Goal: Information Seeking & Learning: Learn about a topic

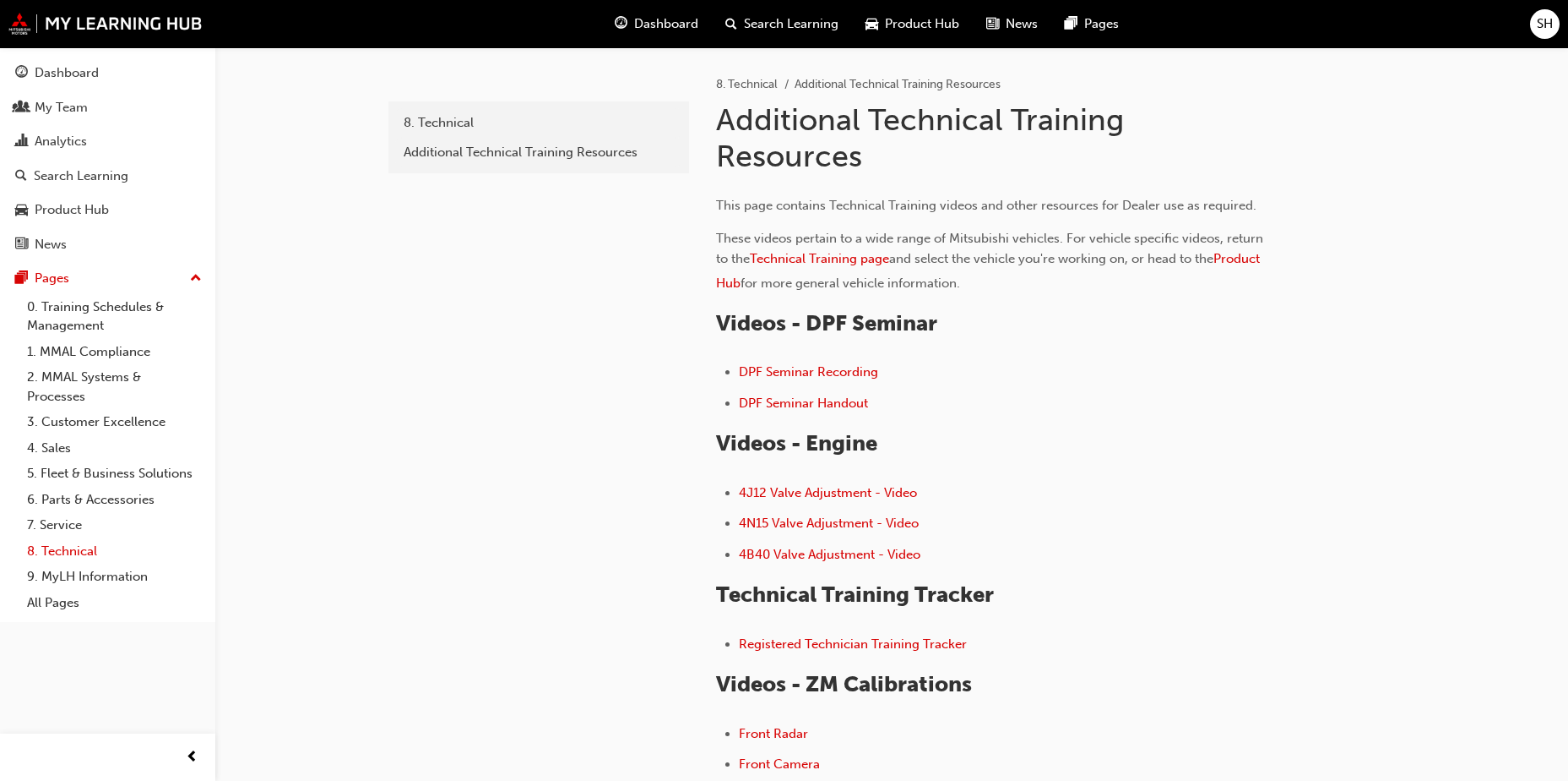
click at [64, 555] on link "8. Technical" at bounding box center [114, 552] width 188 height 27
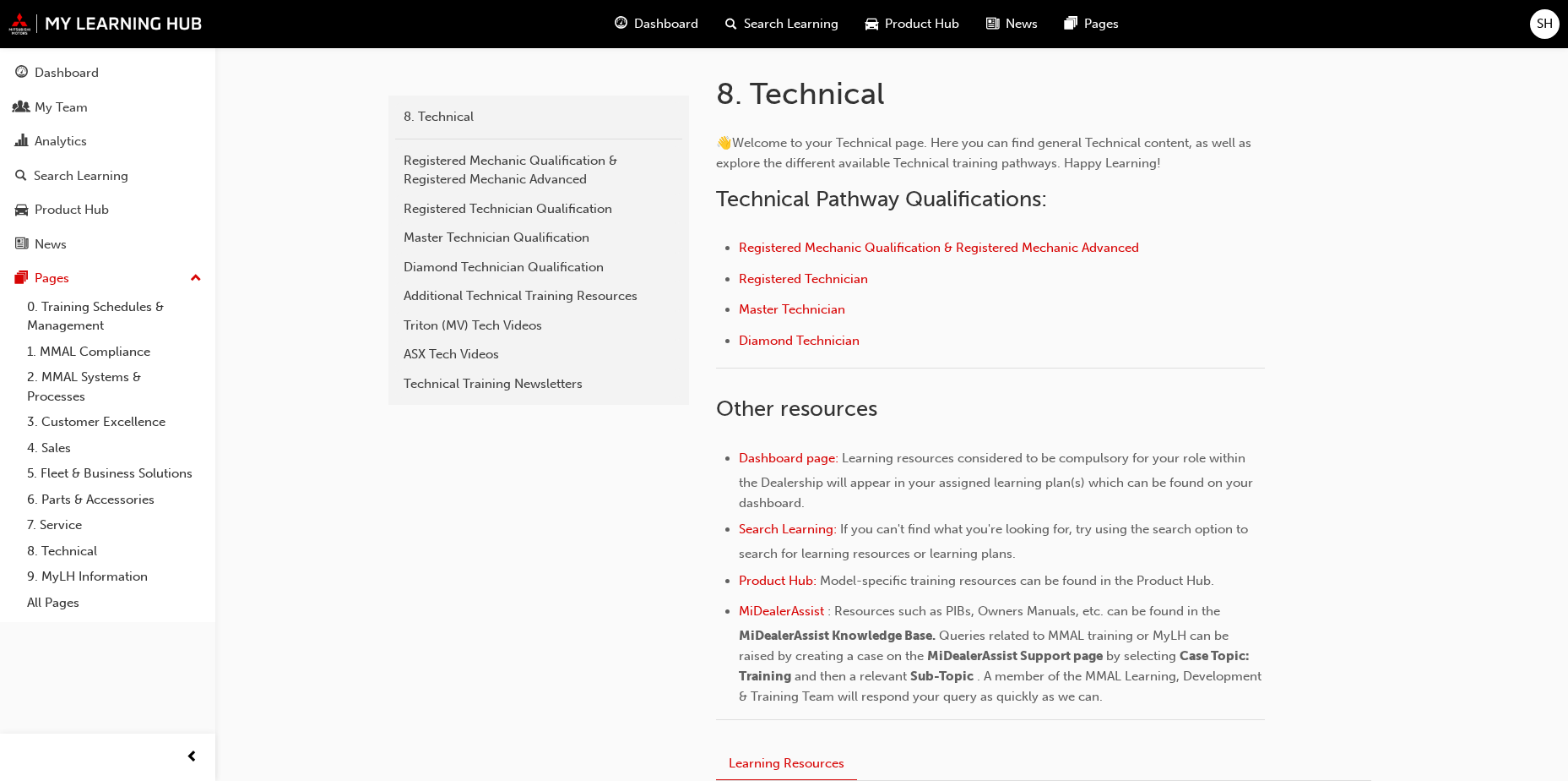
scroll to position [338, 0]
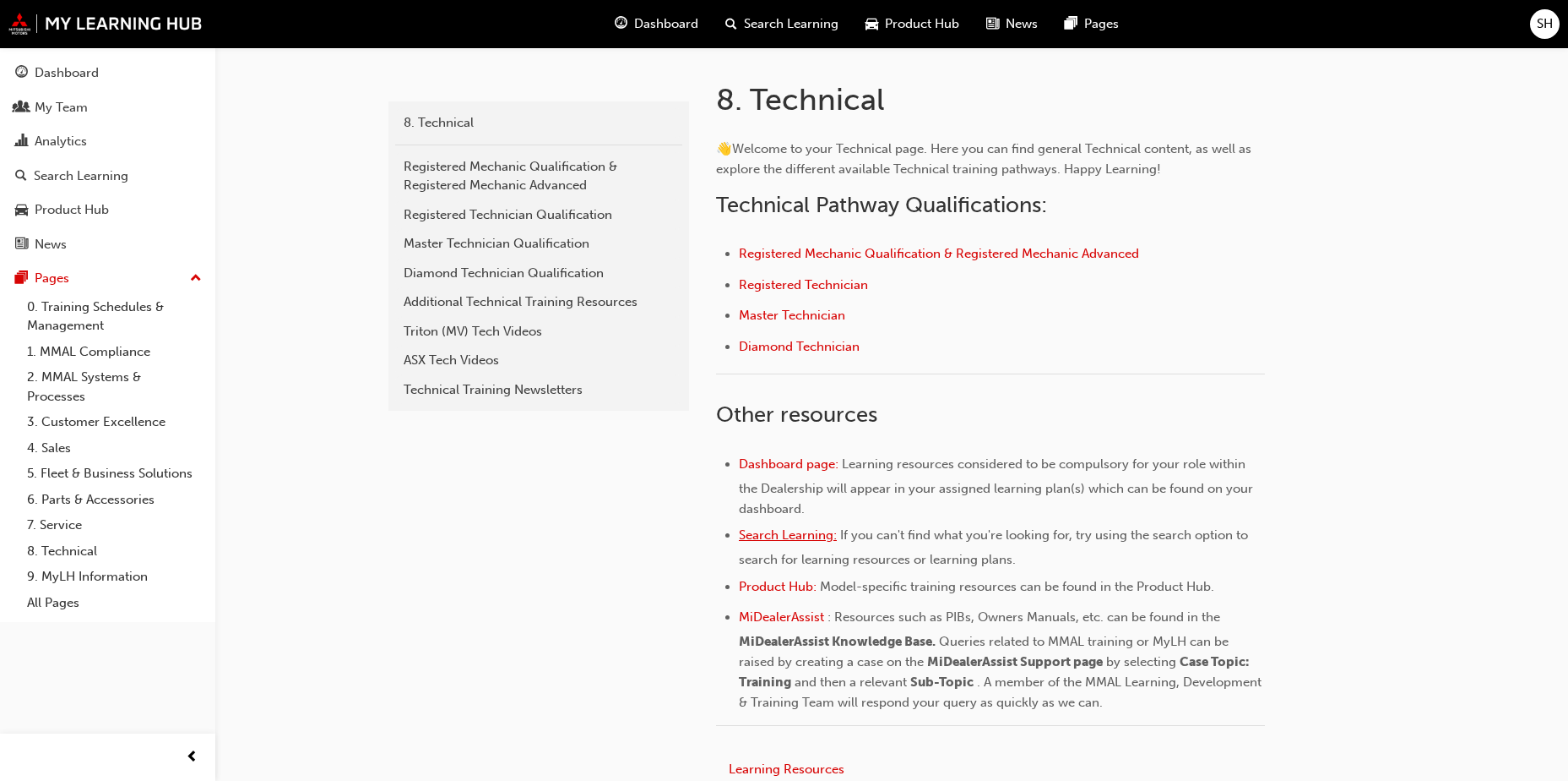
click at [796, 539] on span "Search Learning:" at bounding box center [787, 535] width 98 height 15
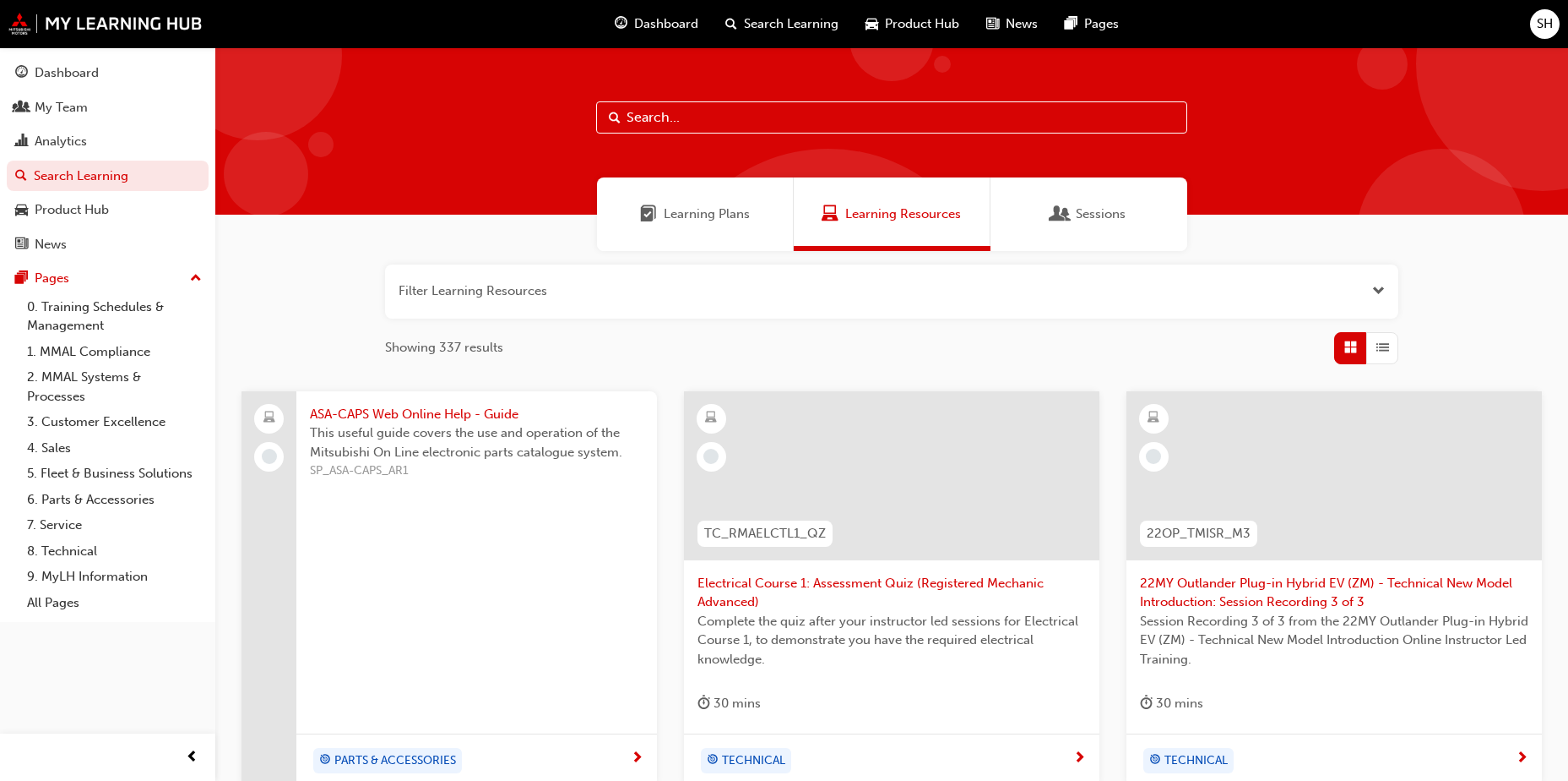
click at [773, 120] on input "text" at bounding box center [892, 118] width 591 height 32
type input "pajero sport"
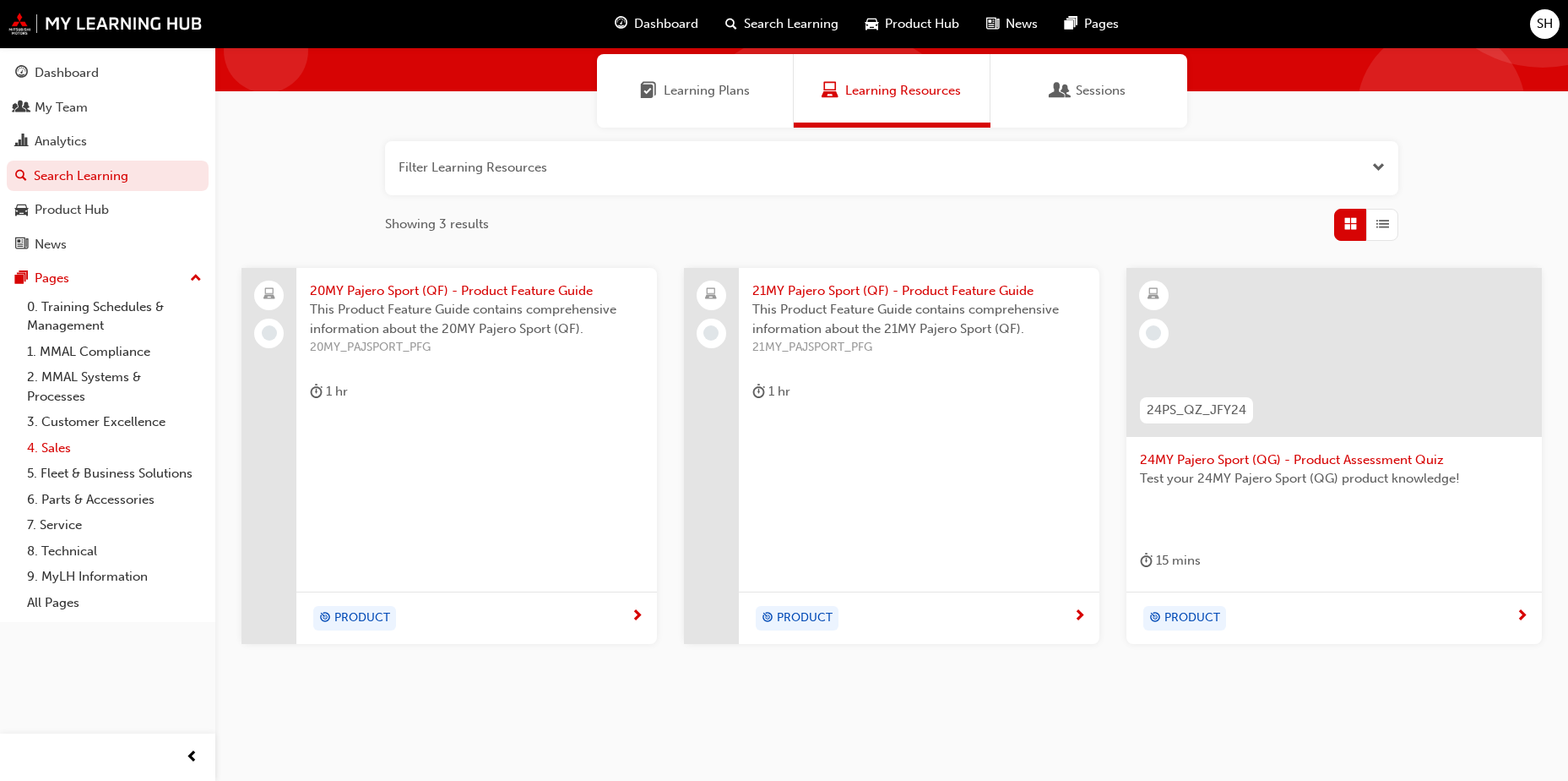
scroll to position [150, 0]
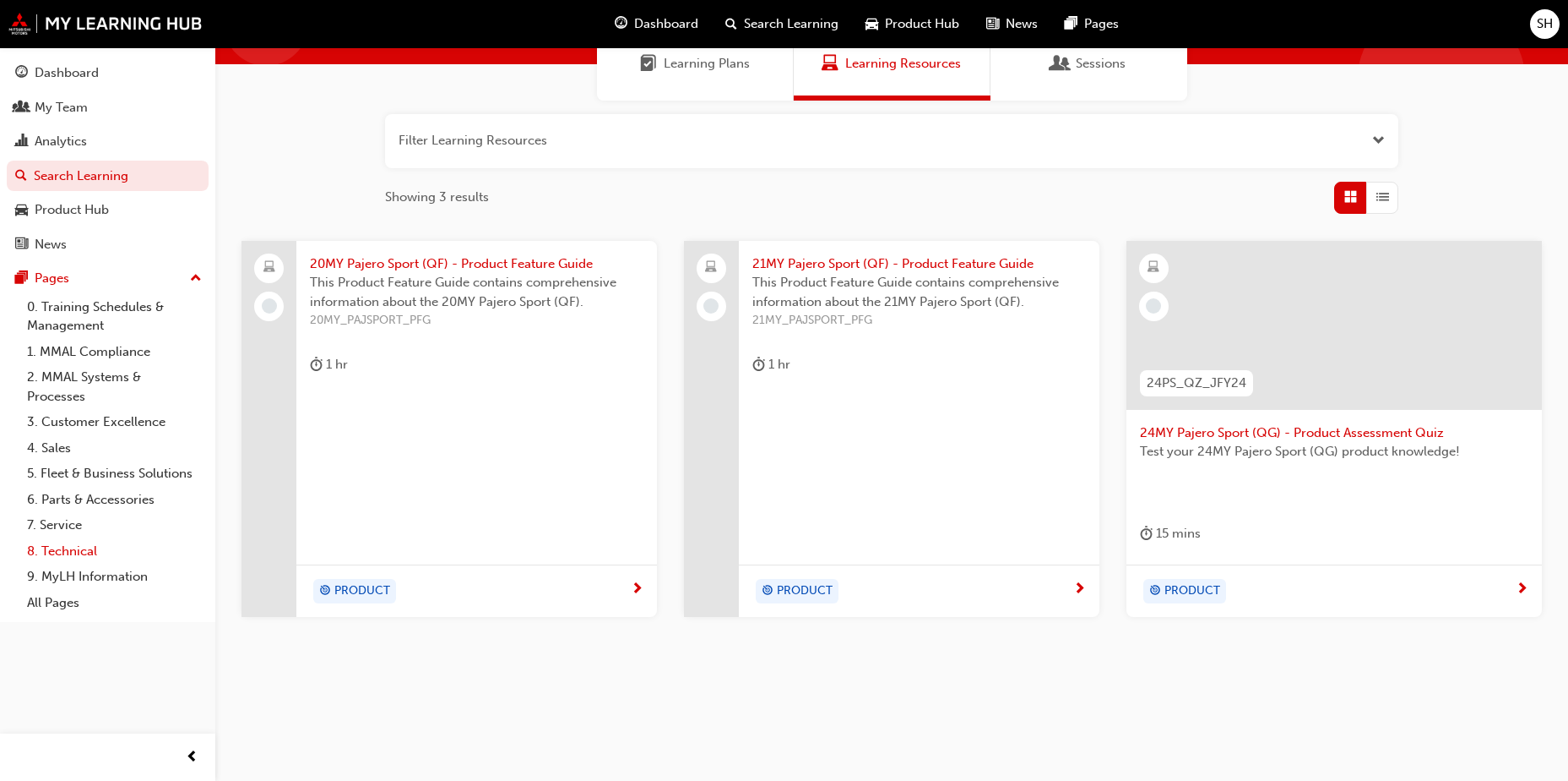
click at [83, 551] on link "8. Technical" at bounding box center [114, 552] width 188 height 27
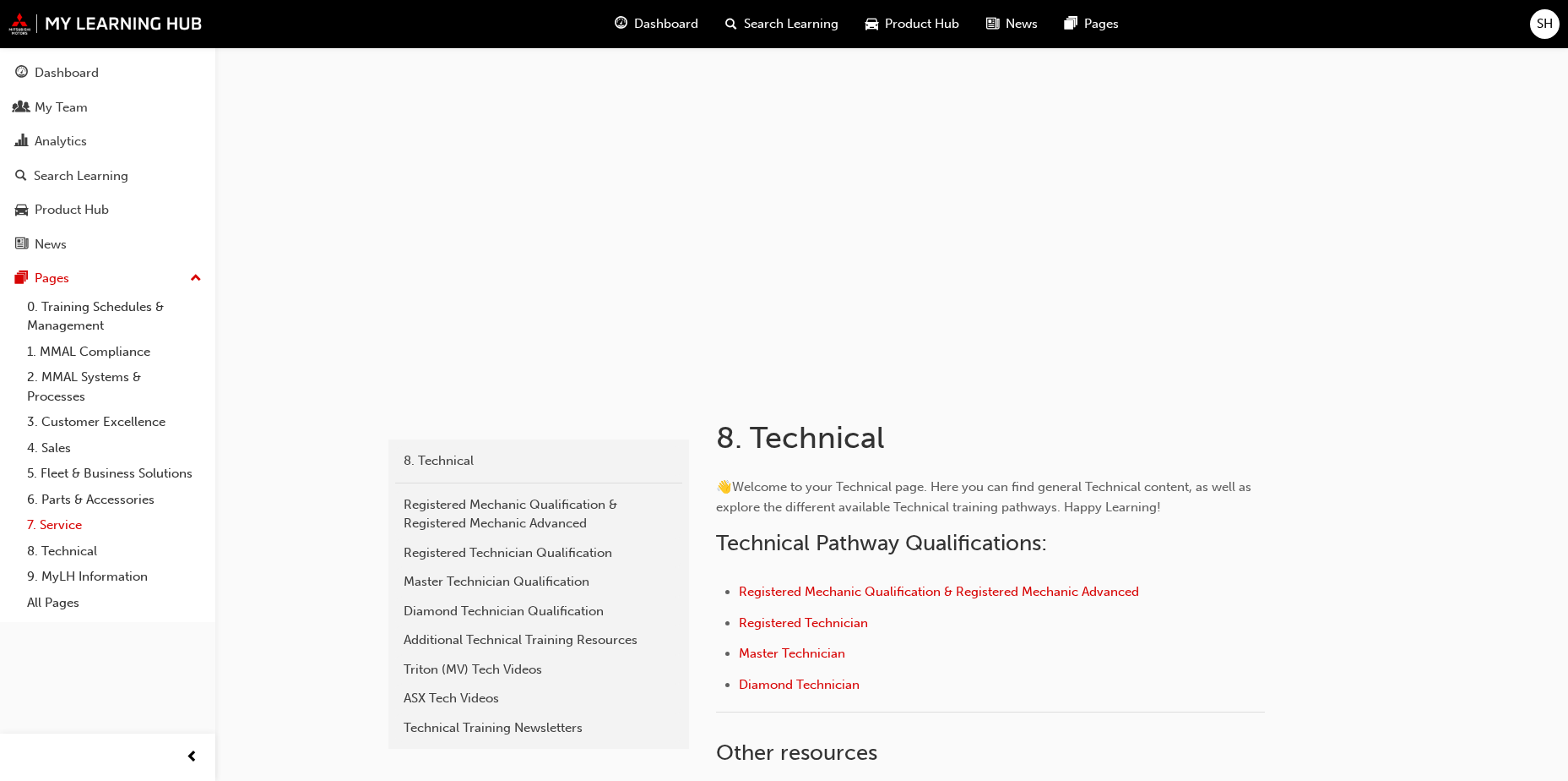
click at [71, 527] on link "7. Service" at bounding box center [114, 525] width 188 height 27
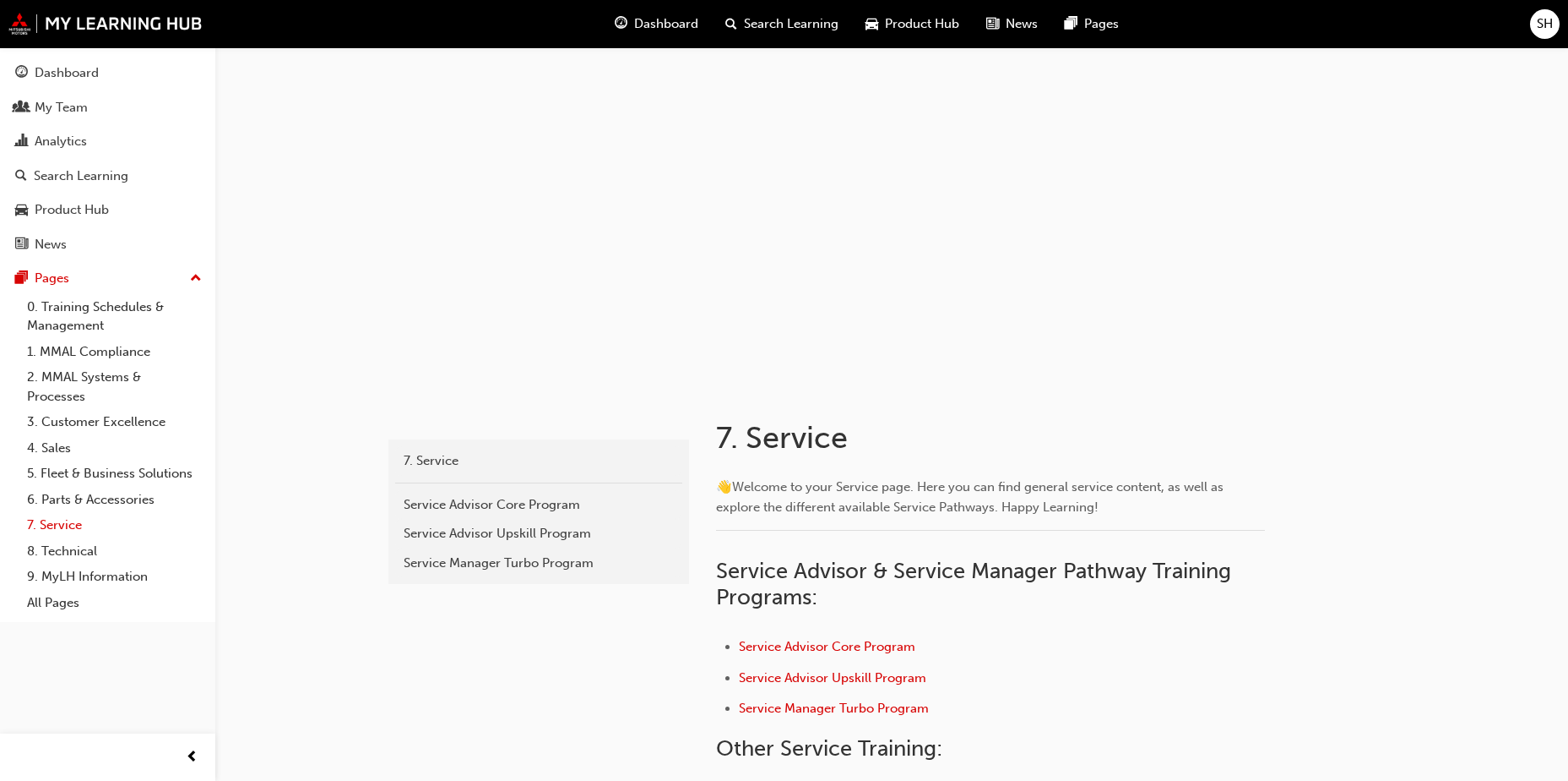
click at [55, 530] on link "7. Service" at bounding box center [114, 525] width 188 height 27
click at [932, 26] on span "Product Hub" at bounding box center [922, 24] width 74 height 19
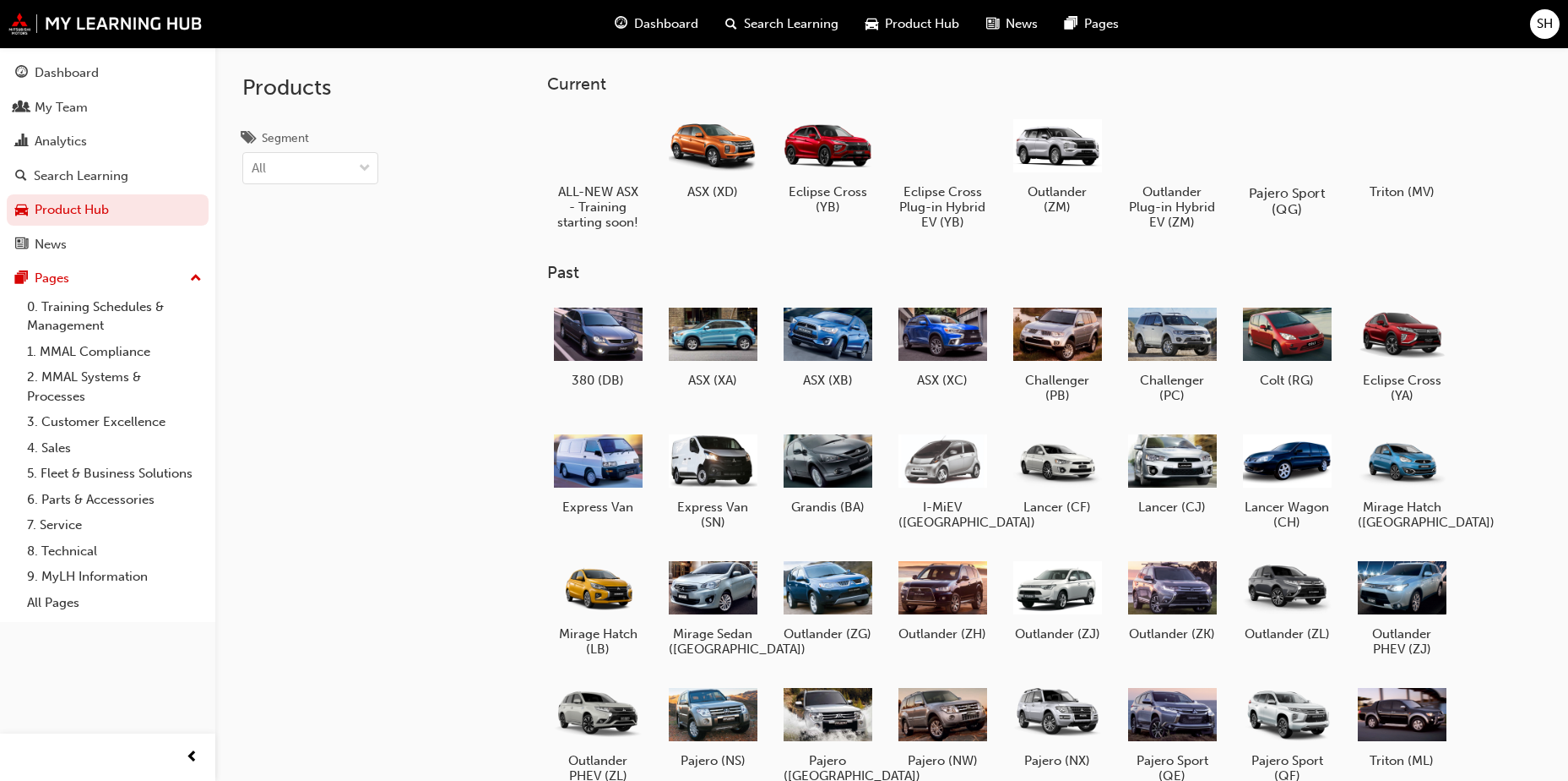
click at [1296, 180] on div "Pajero Sport (QG)" at bounding box center [1287, 164] width 107 height 120
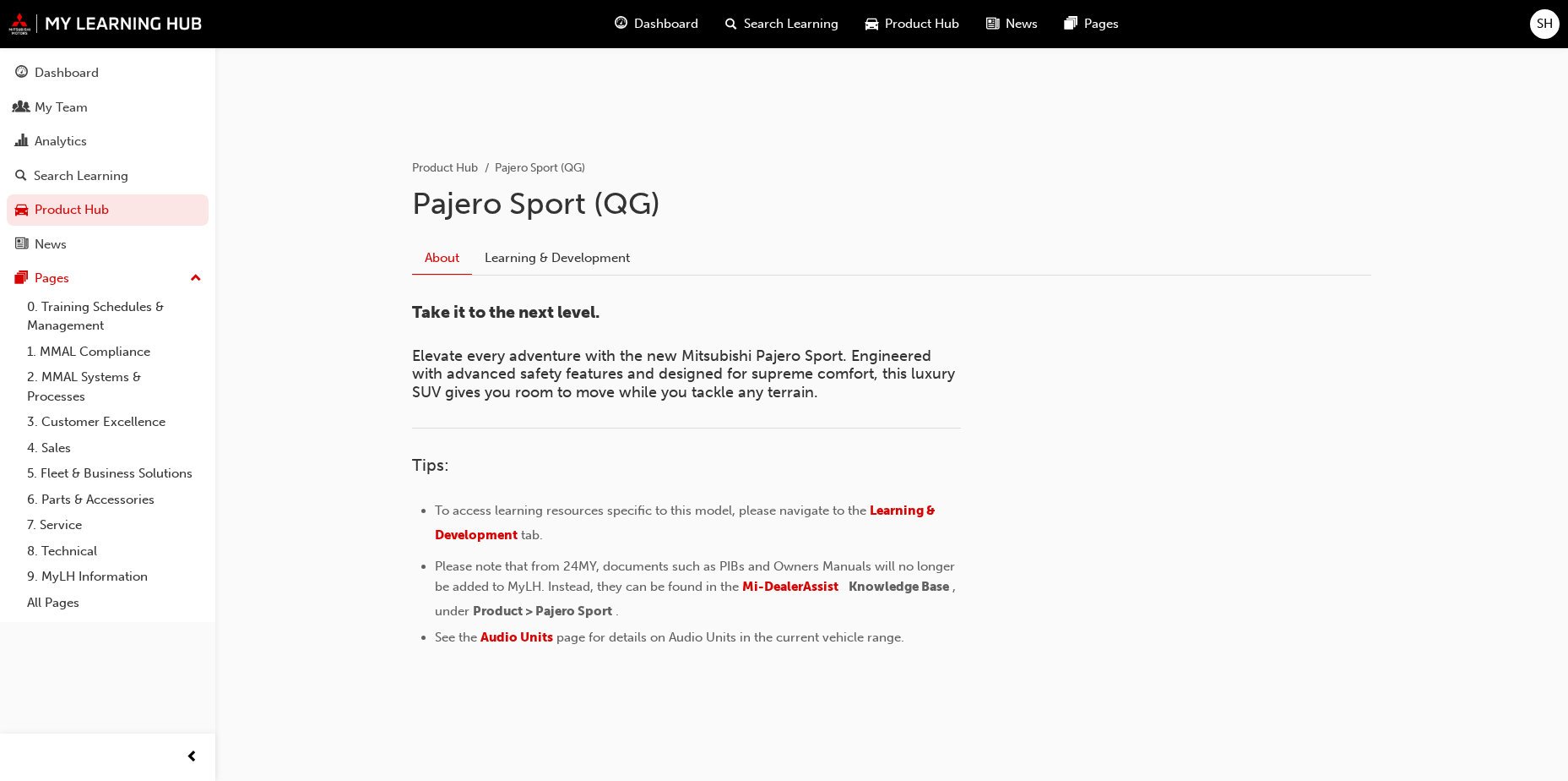
scroll to position [261, 0]
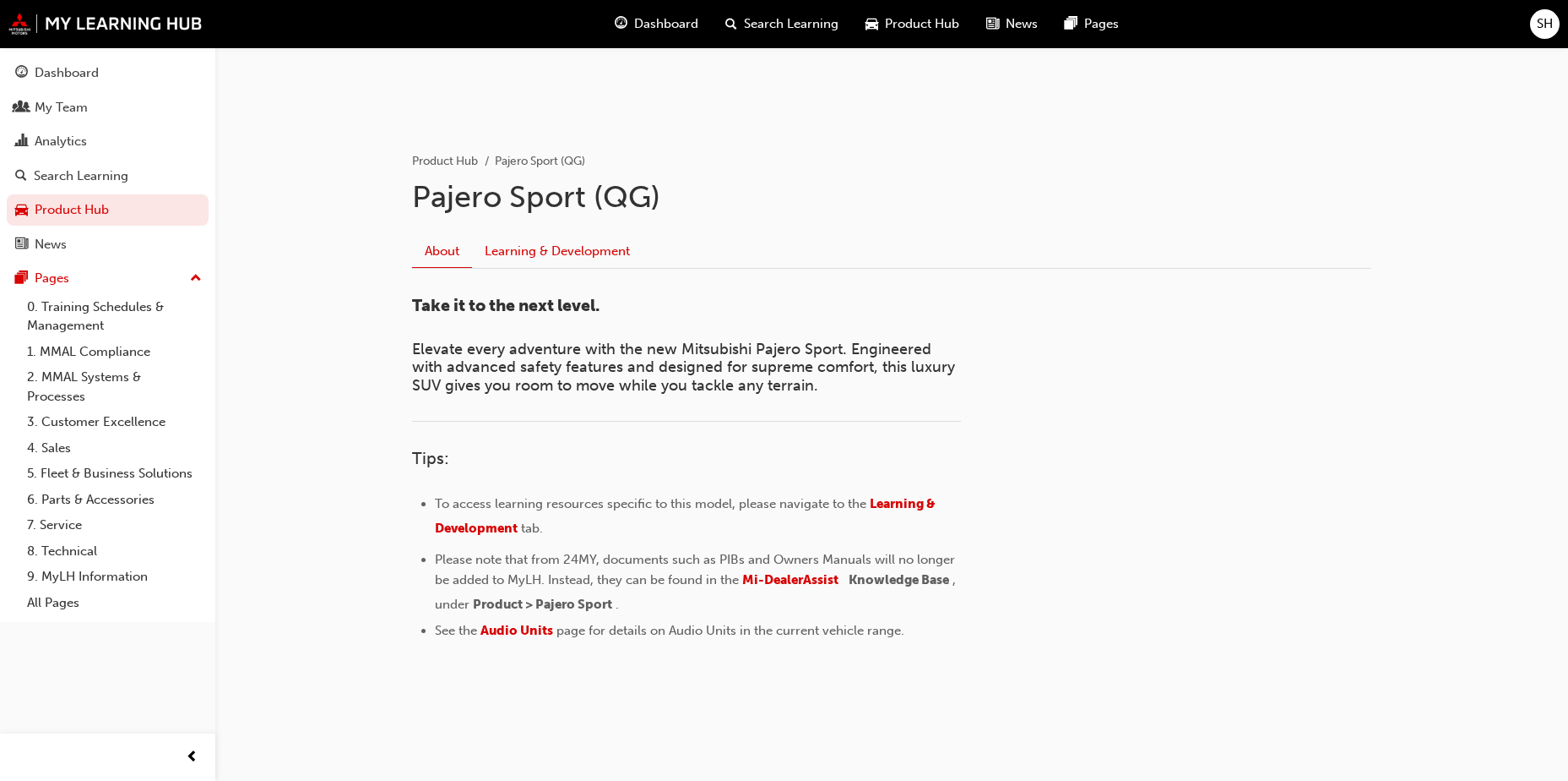
click at [597, 254] on link "Learning & Development" at bounding box center [556, 251] width 170 height 32
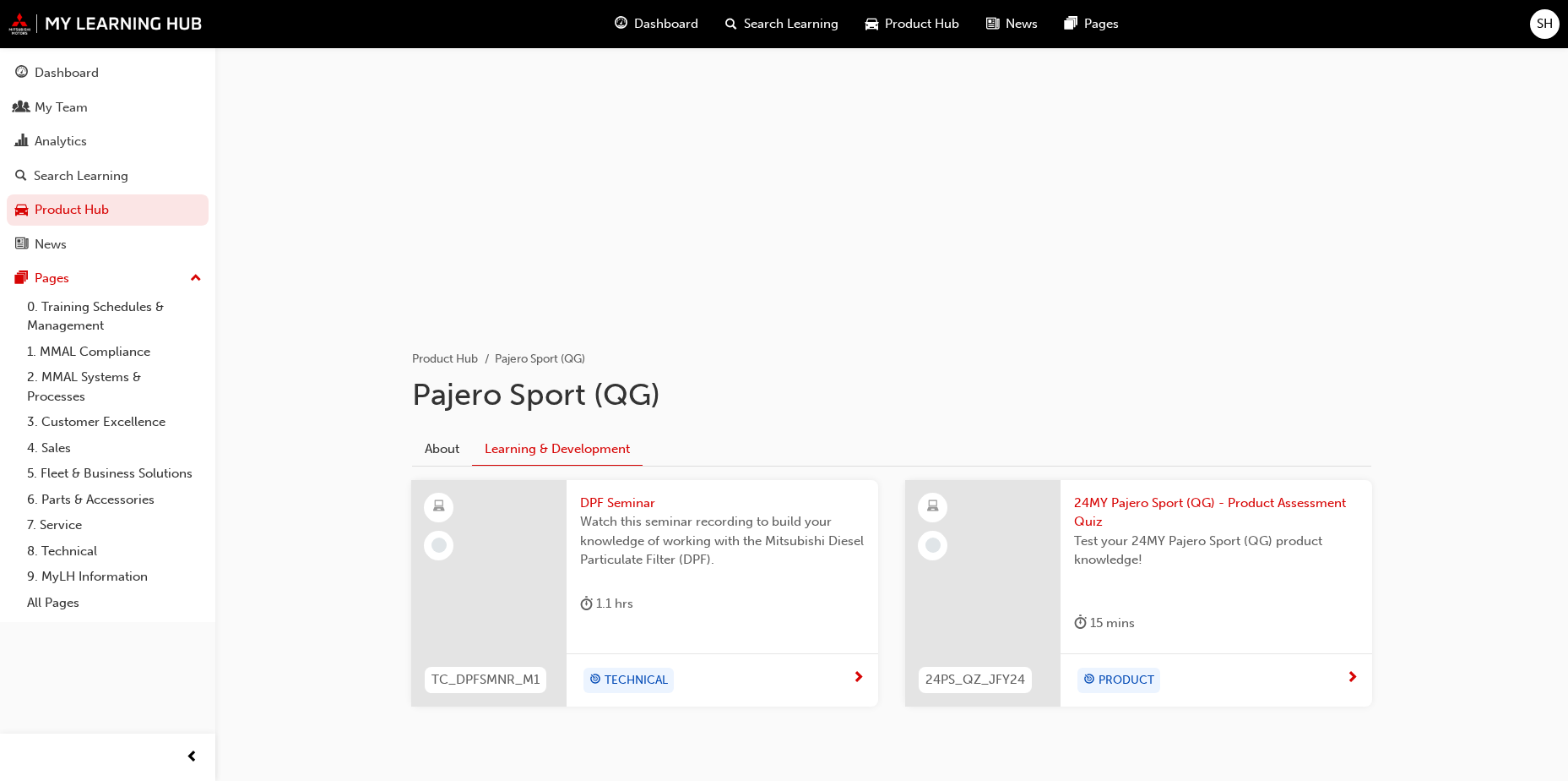
scroll to position [112, 0]
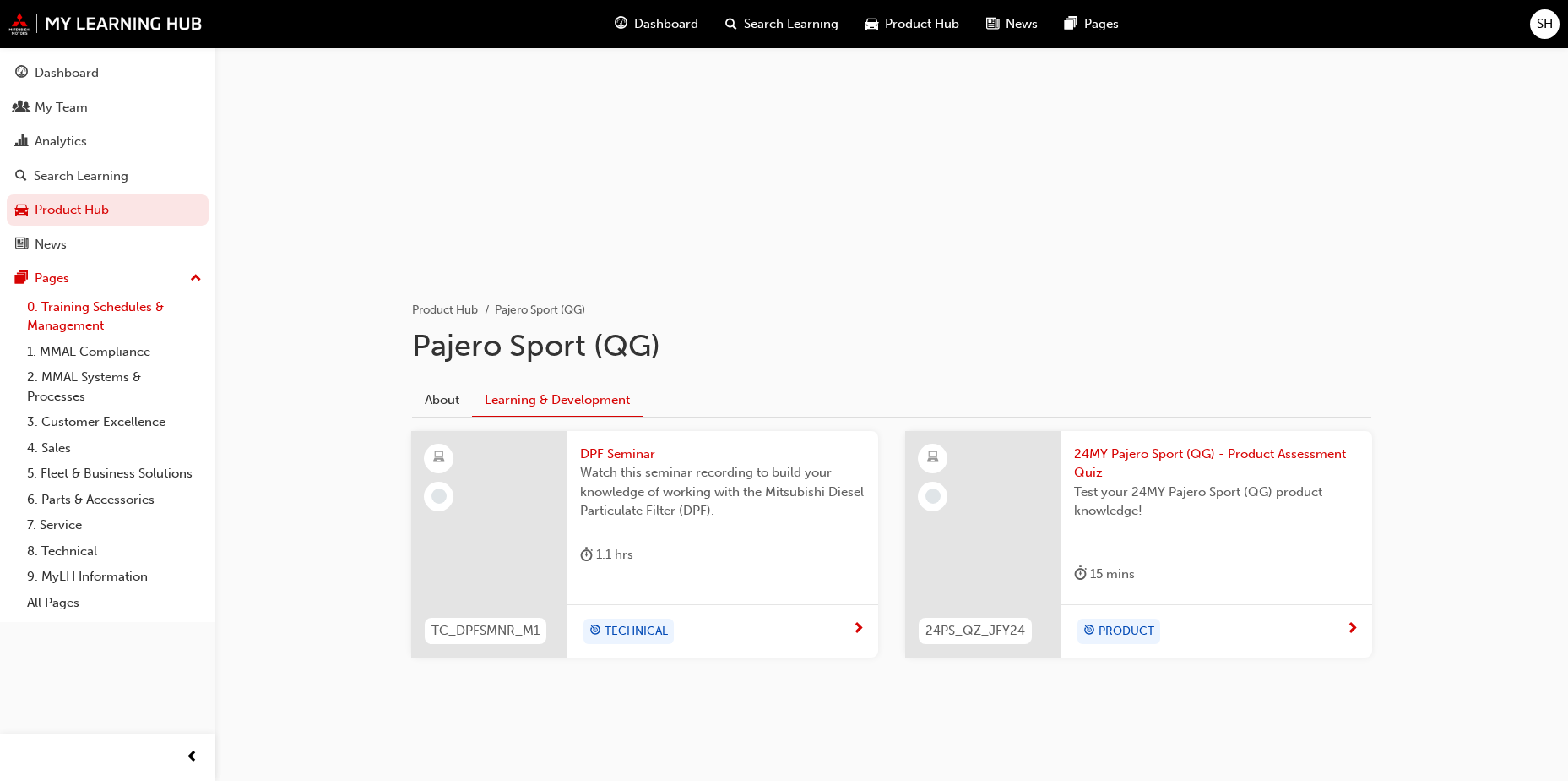
click at [104, 309] on link "0. Training Schedules & Management" at bounding box center [114, 316] width 188 height 45
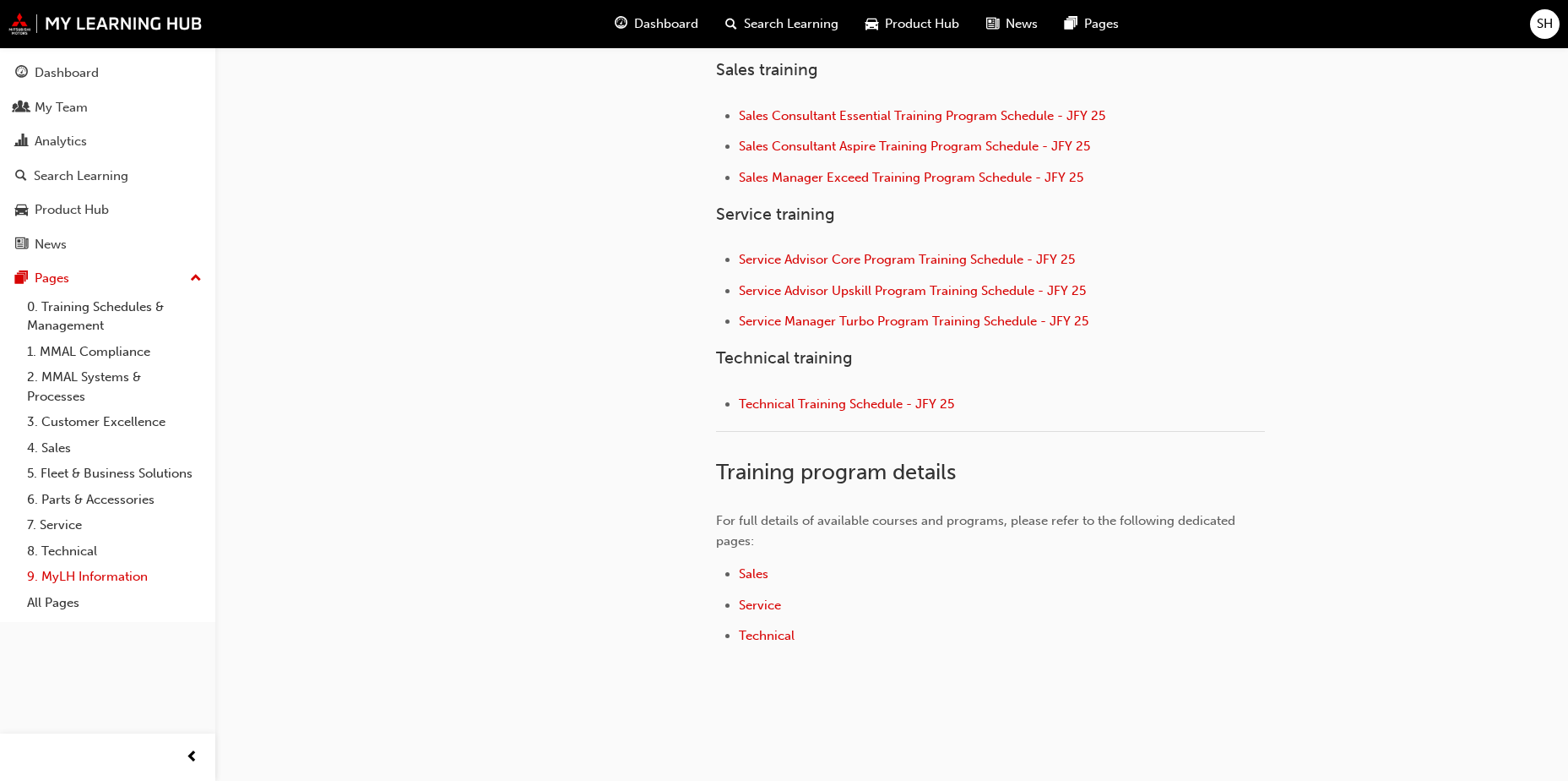
scroll to position [741, 0]
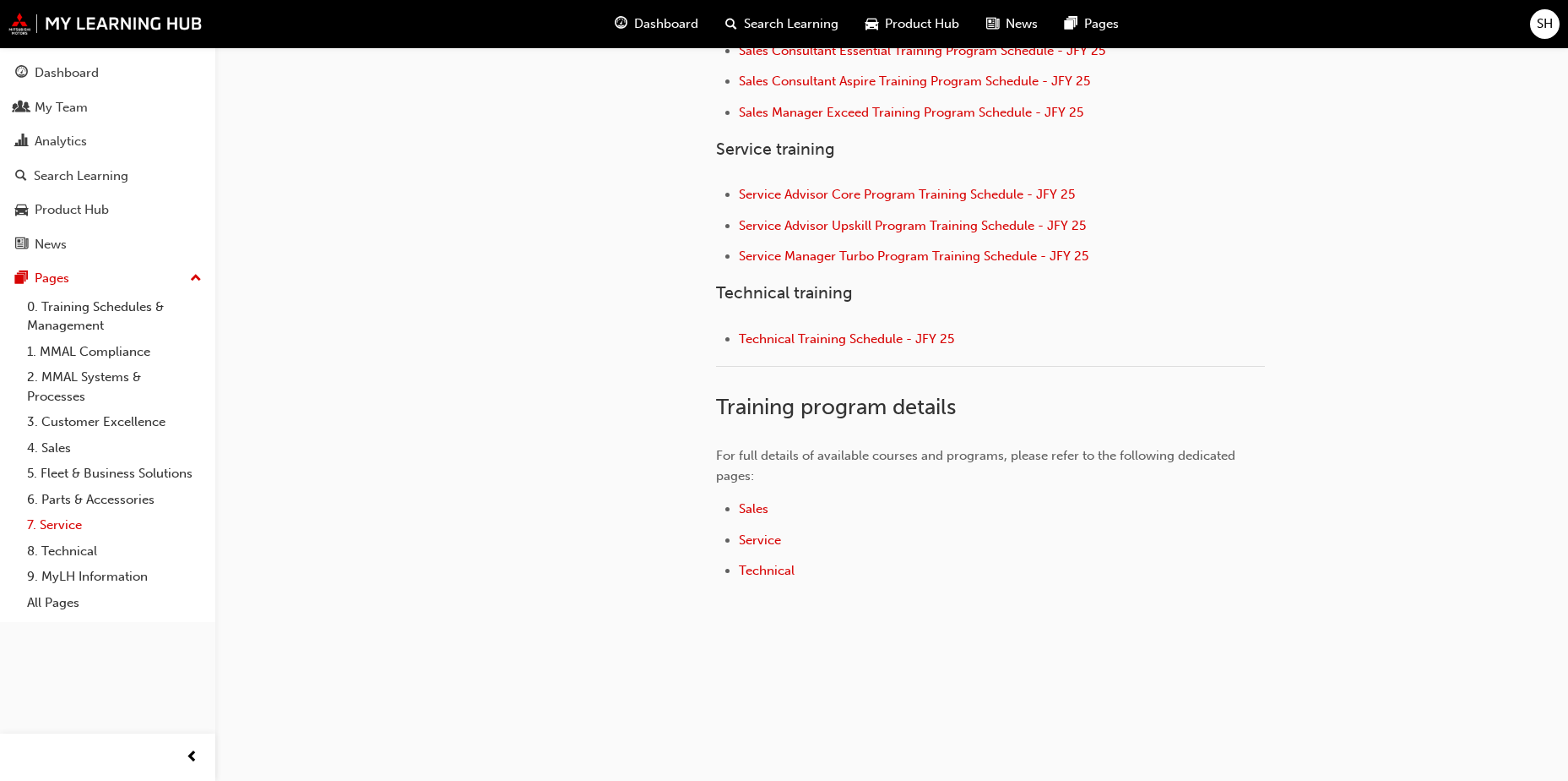
click at [75, 528] on link "7. Service" at bounding box center [114, 525] width 188 height 27
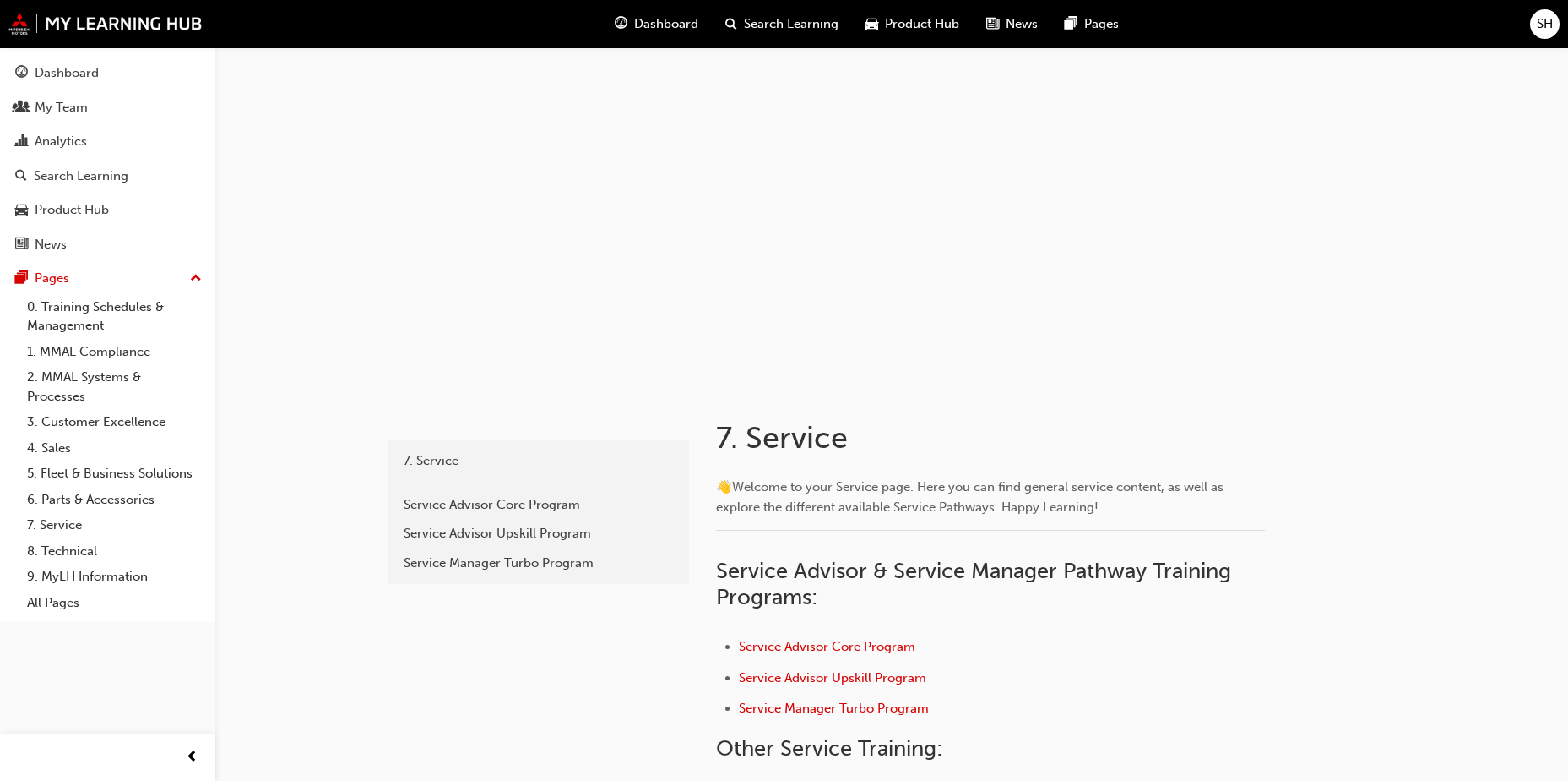
click at [825, 23] on span "Search Learning" at bounding box center [790, 24] width 94 height 19
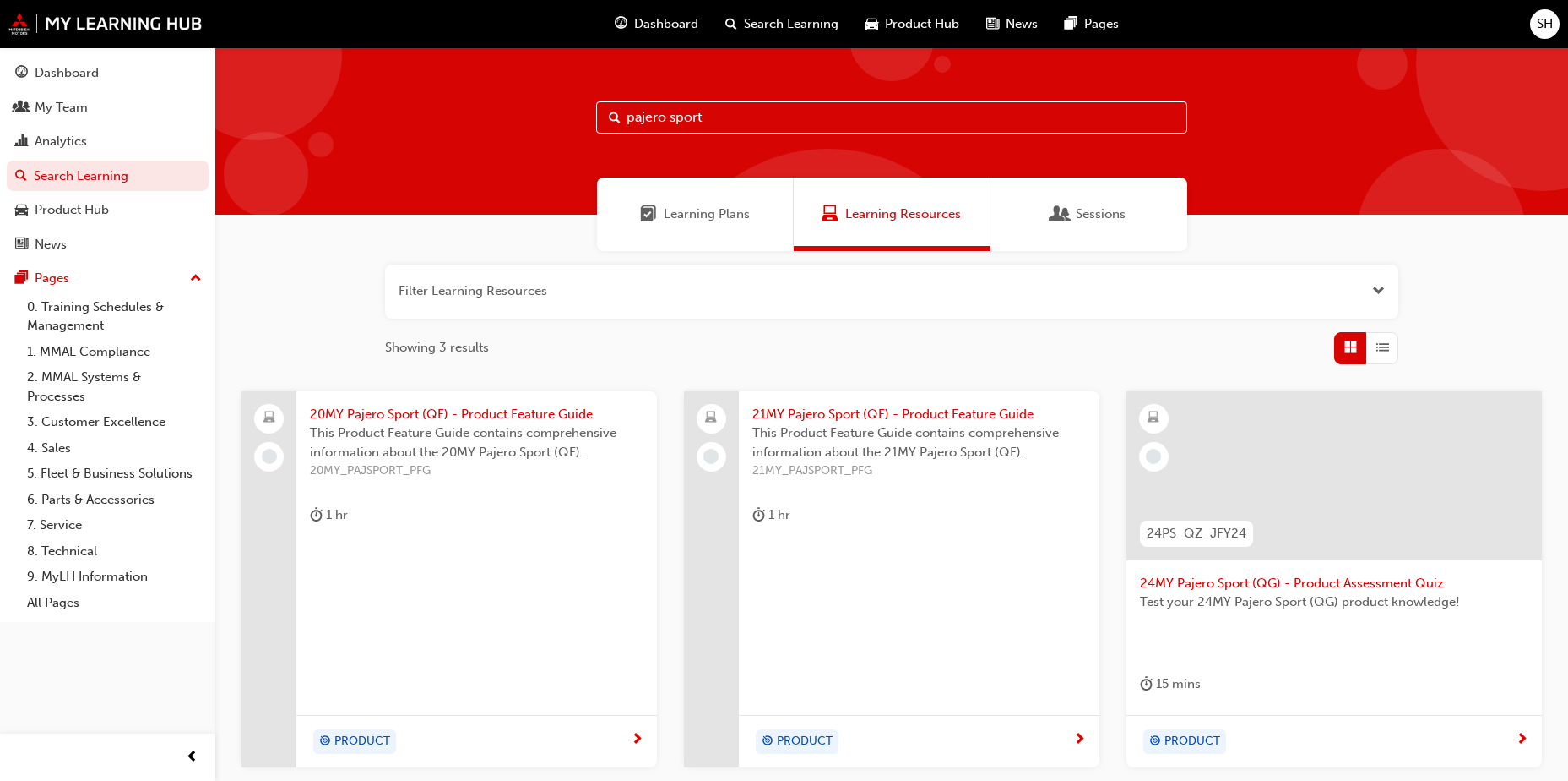
click at [705, 217] on span "Learning Plans" at bounding box center [707, 214] width 87 height 19
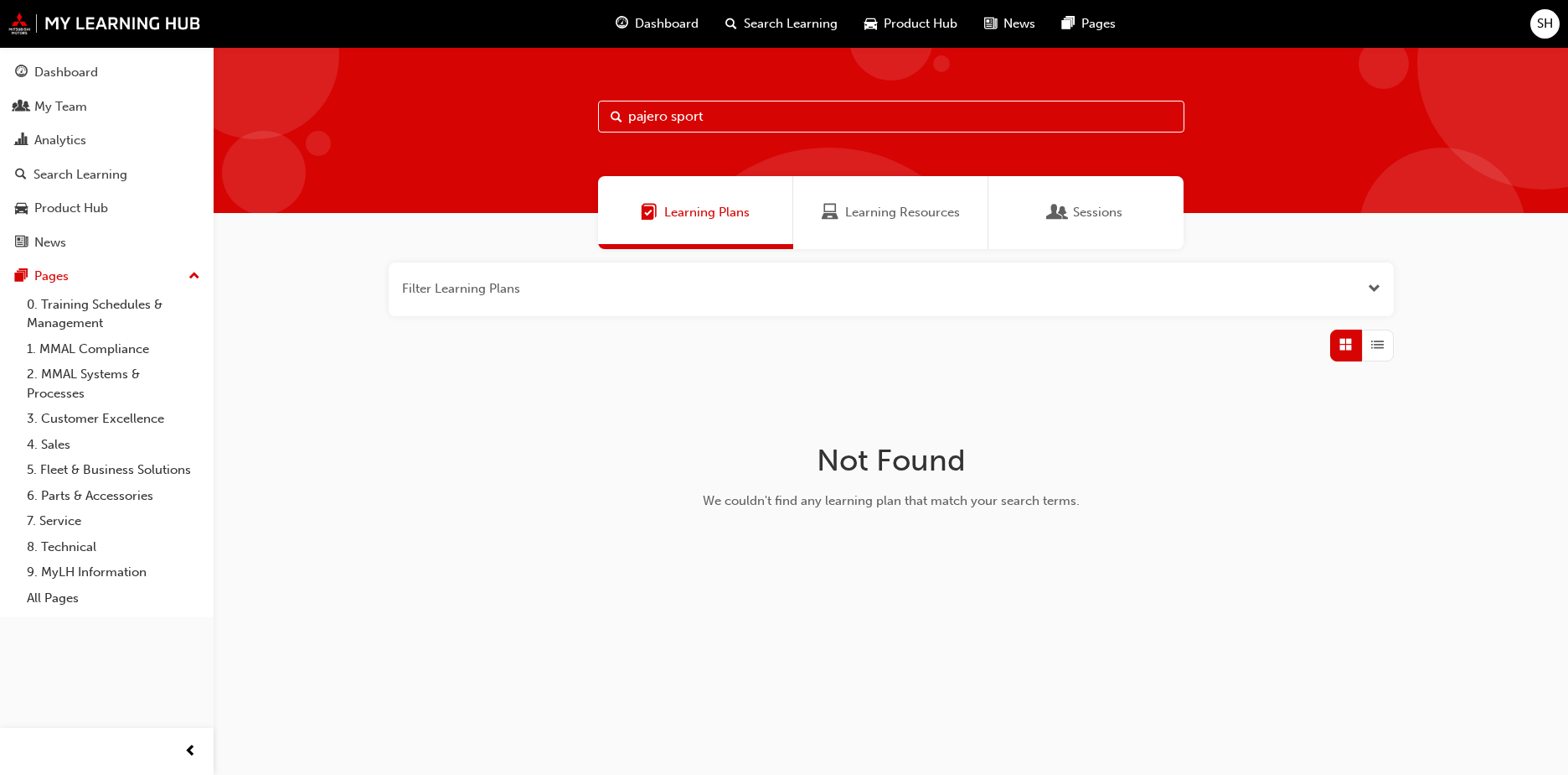
click at [801, 228] on div "Learning Resources" at bounding box center [891, 211] width 195 height 73
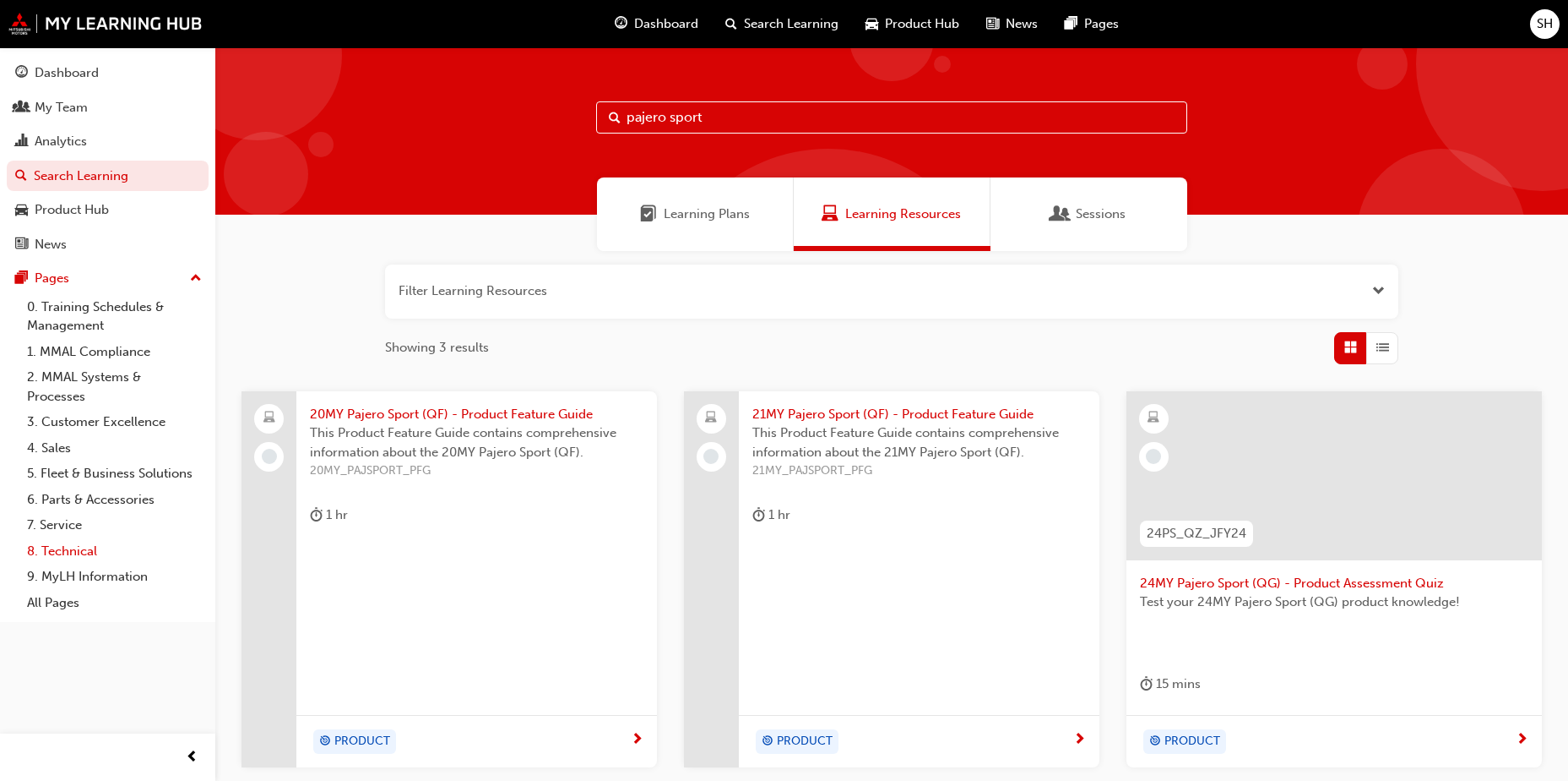
click at [69, 553] on link "8. Technical" at bounding box center [114, 552] width 188 height 27
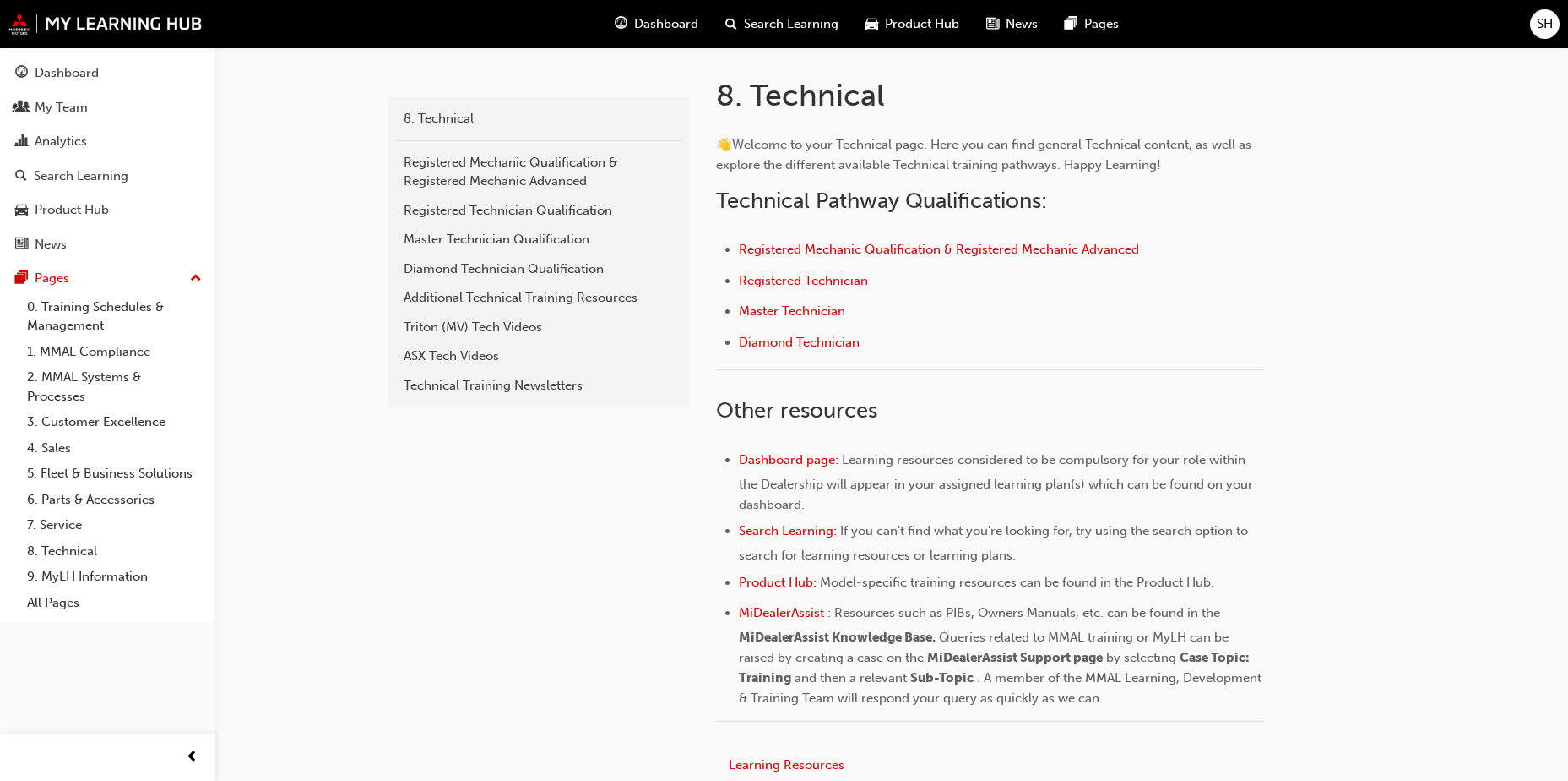
scroll to position [330, 0]
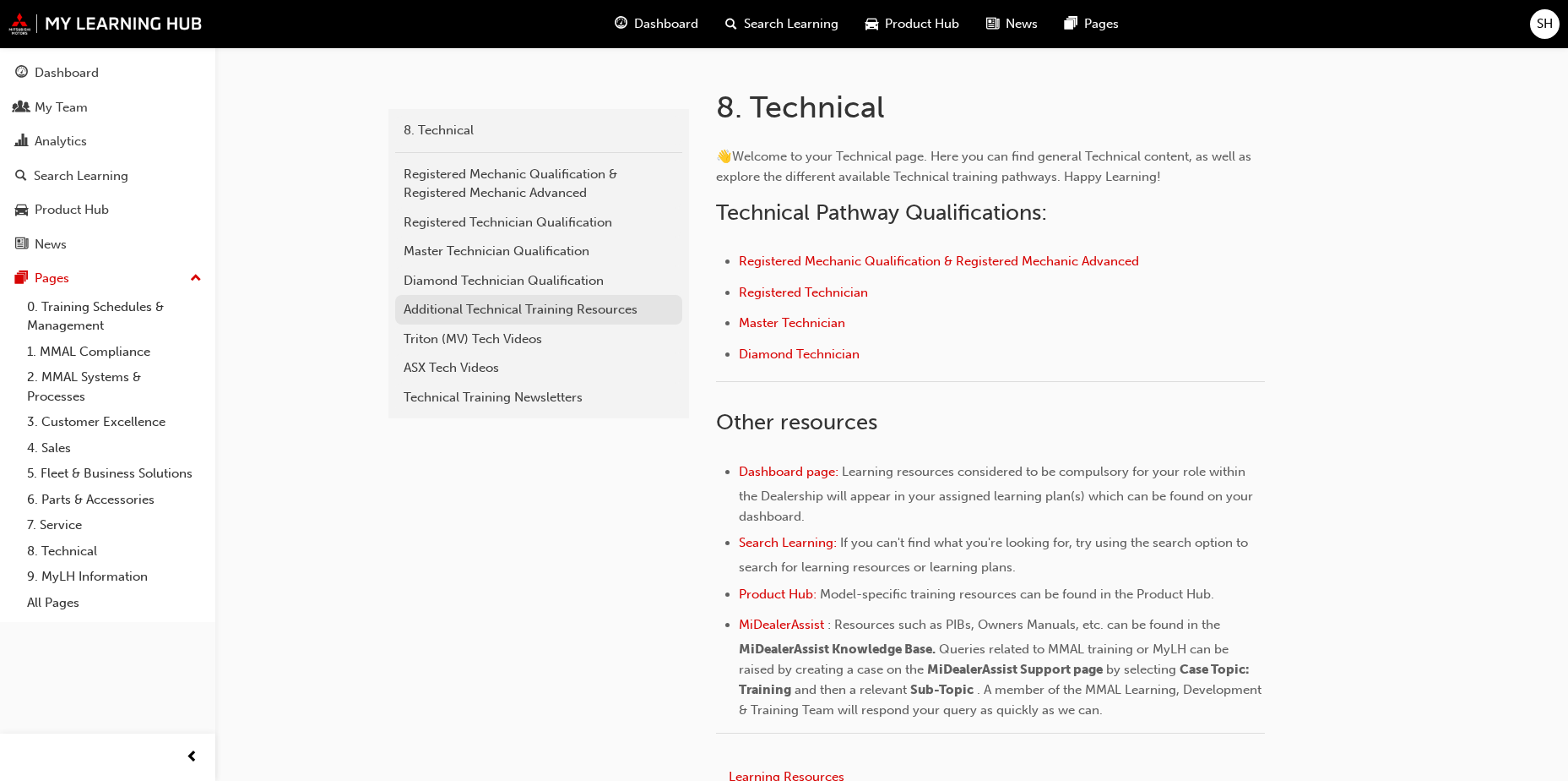
click at [629, 313] on div "Additional Technical Training Resources" at bounding box center [538, 309] width 270 height 19
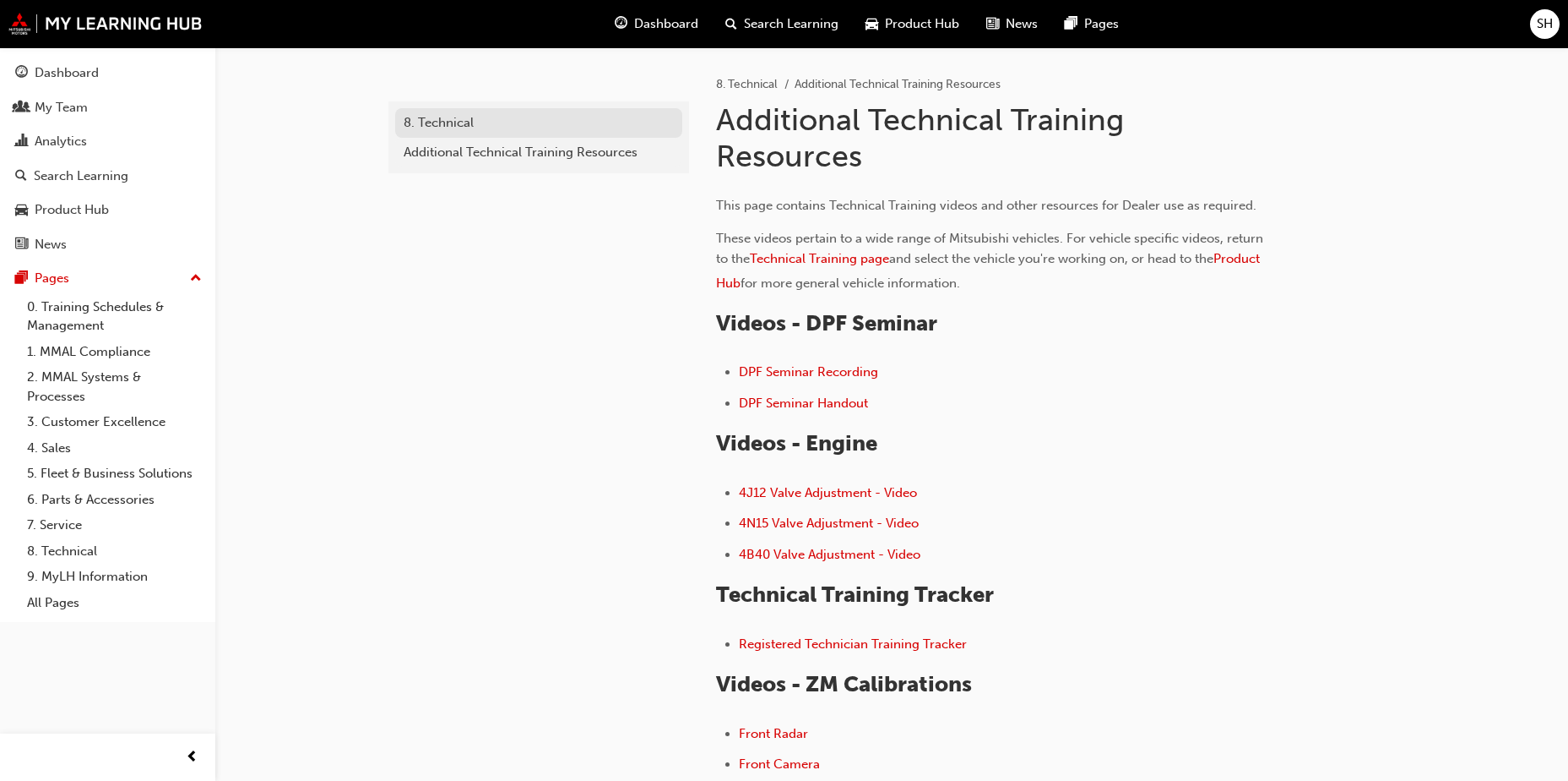
click at [456, 121] on div "8. Technical" at bounding box center [538, 123] width 270 height 19
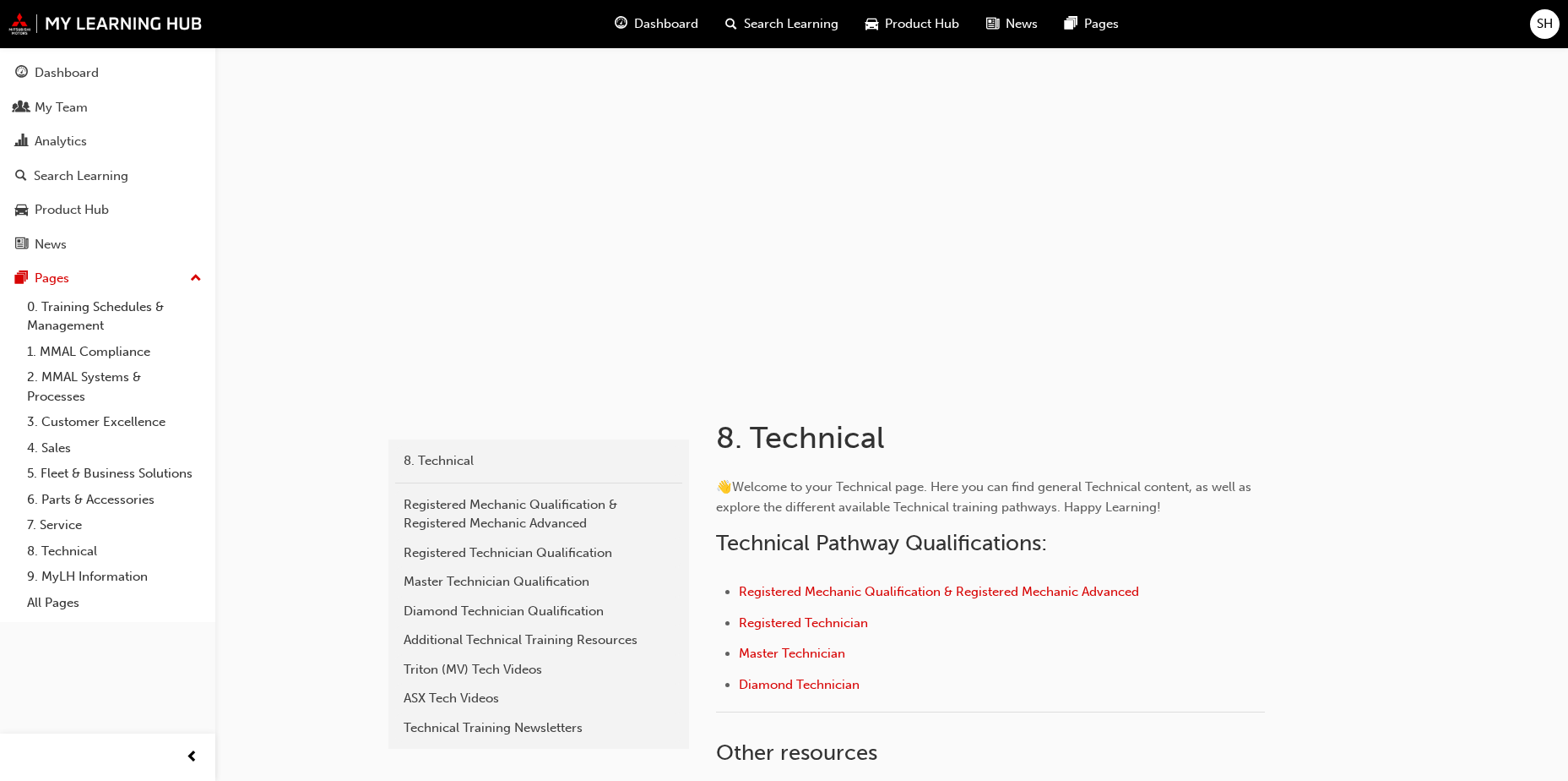
click at [796, 28] on span "Search Learning" at bounding box center [790, 24] width 94 height 19
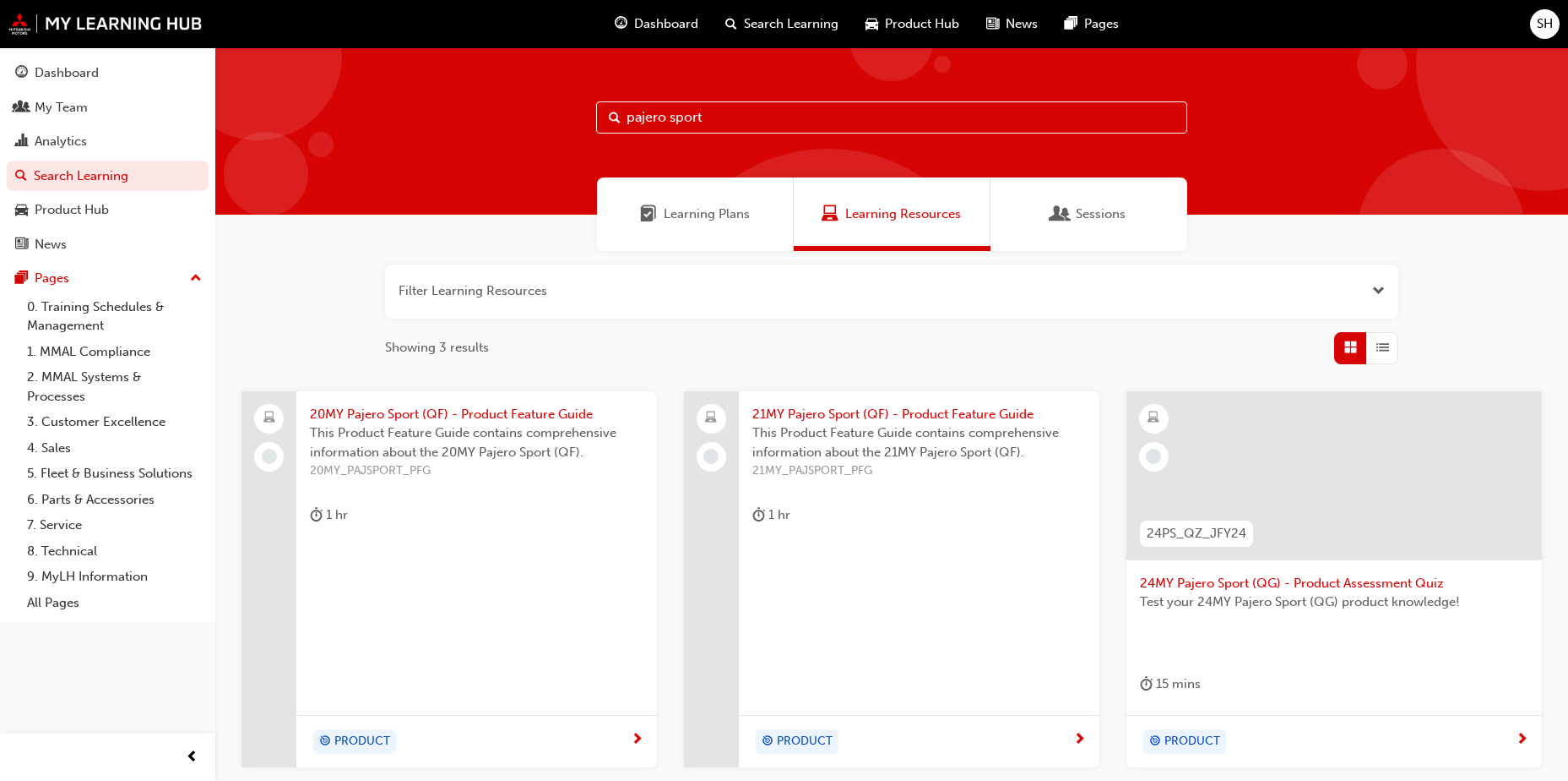
click at [704, 115] on input "pajero sport" at bounding box center [892, 118] width 591 height 32
drag, startPoint x: 649, startPoint y: 133, endPoint x: 629, endPoint y: 137, distance: 20.4
click at [629, 137] on div "pajero sport" at bounding box center [891, 131] width 1353 height 167
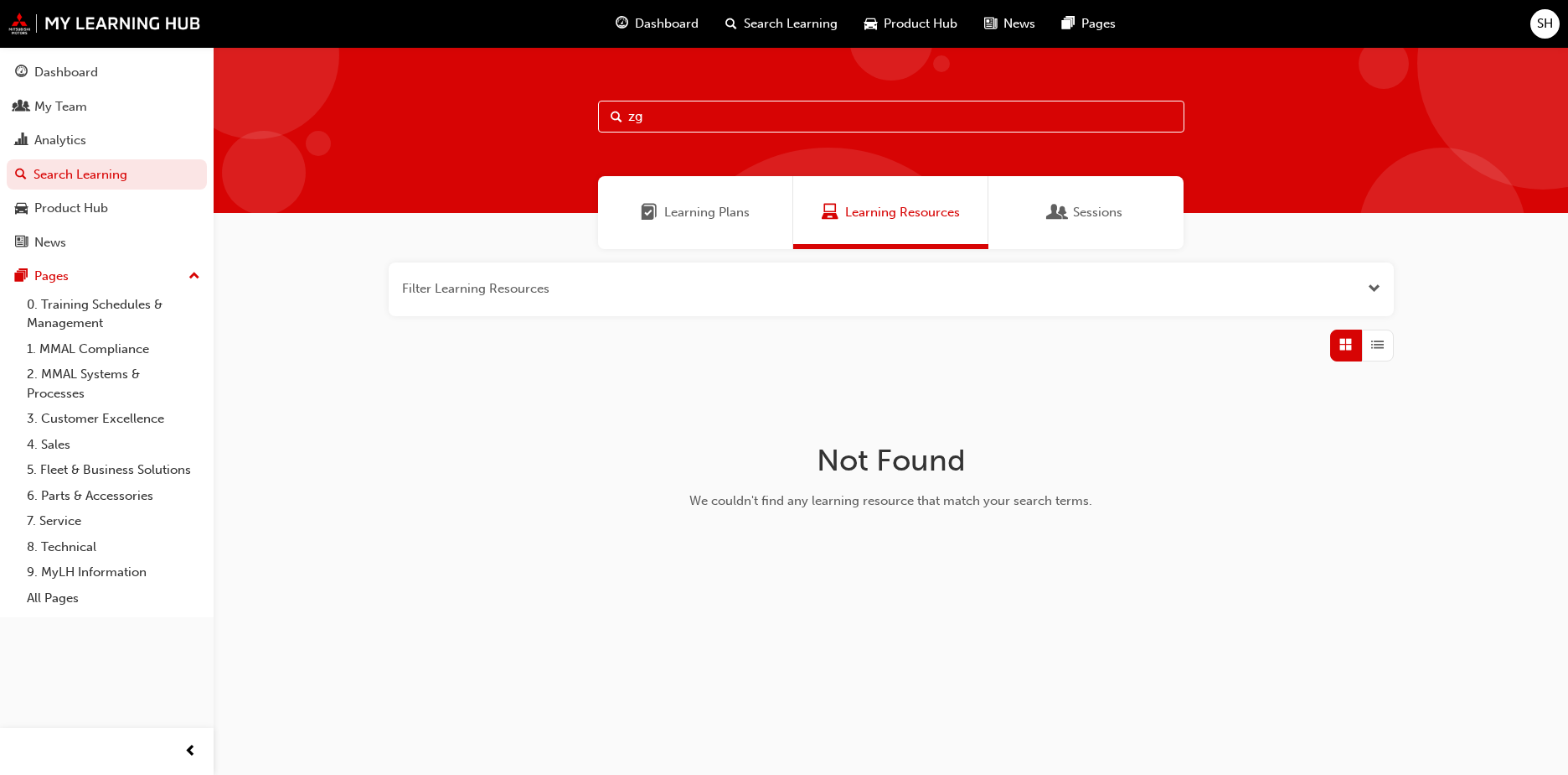
type input "z"
type input "QG pajero sport"
drag, startPoint x: 764, startPoint y: 110, endPoint x: 486, endPoint y: 119, distance: 278.1
click at [486, 119] on div "QG pajero sport" at bounding box center [891, 130] width 1355 height 166
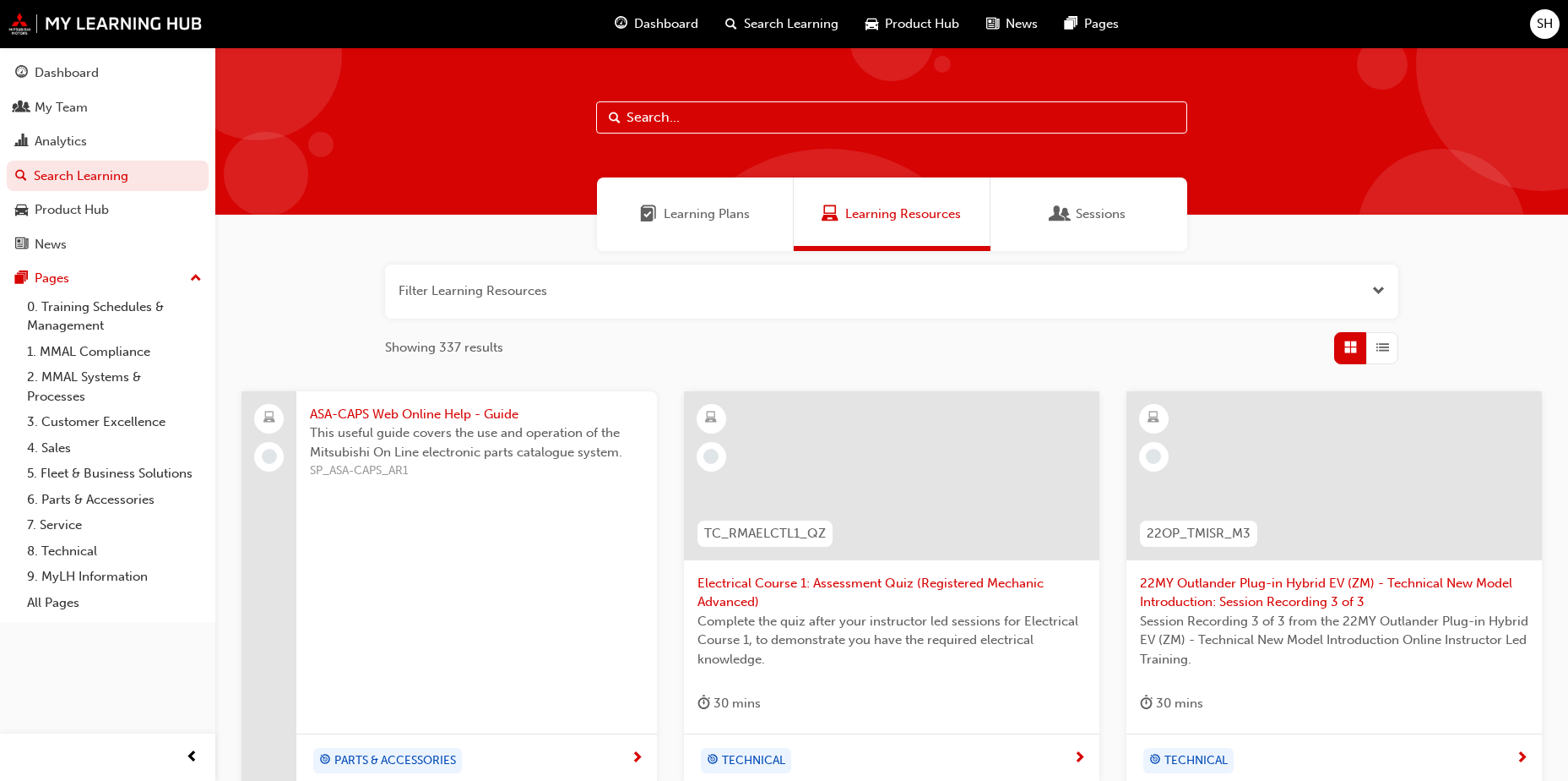
click at [787, 22] on span "Search Learning" at bounding box center [790, 24] width 94 height 19
click at [926, 26] on span "Product Hub" at bounding box center [922, 24] width 74 height 19
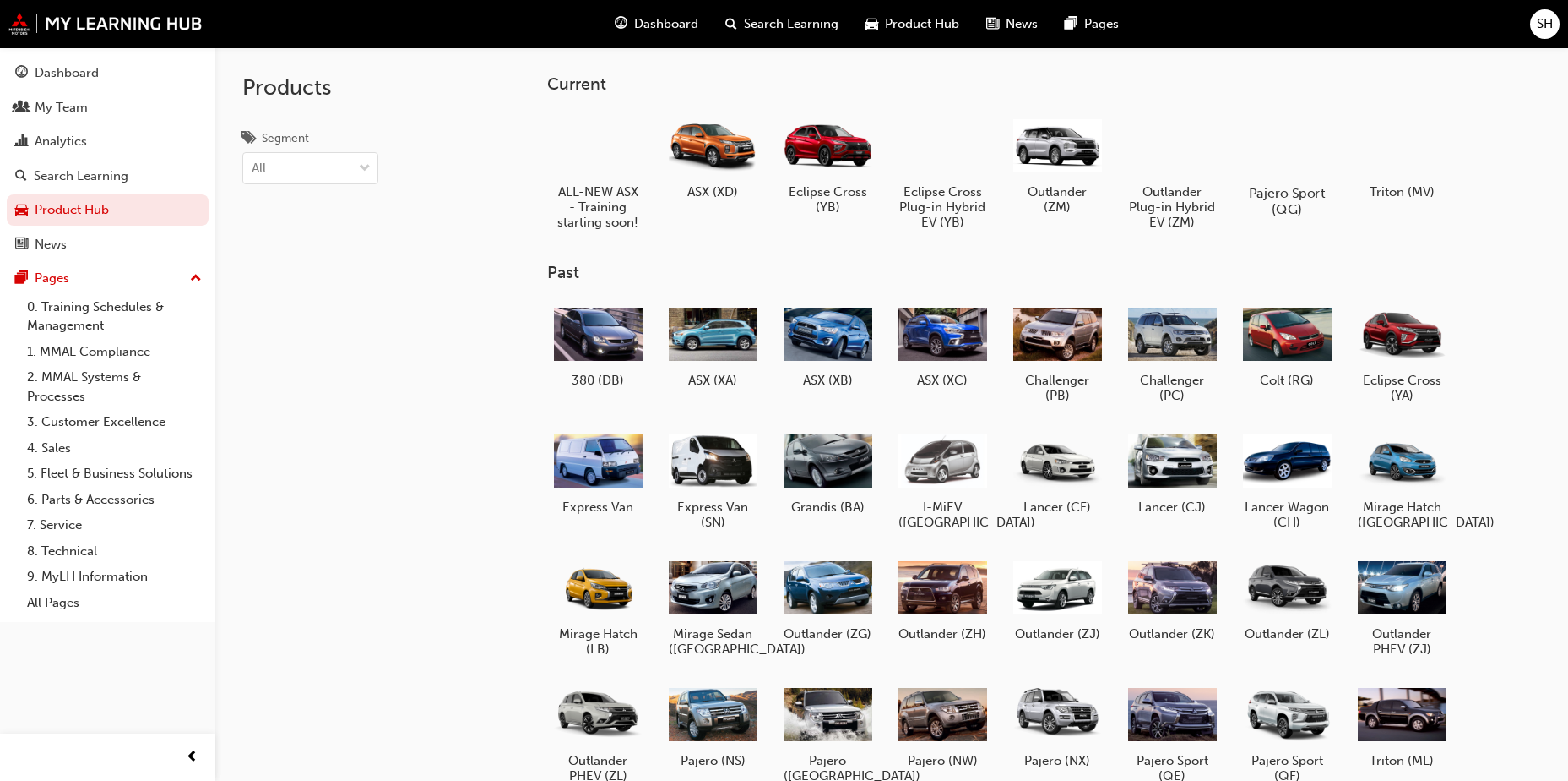
click at [1304, 161] on div at bounding box center [1287, 144] width 94 height 67
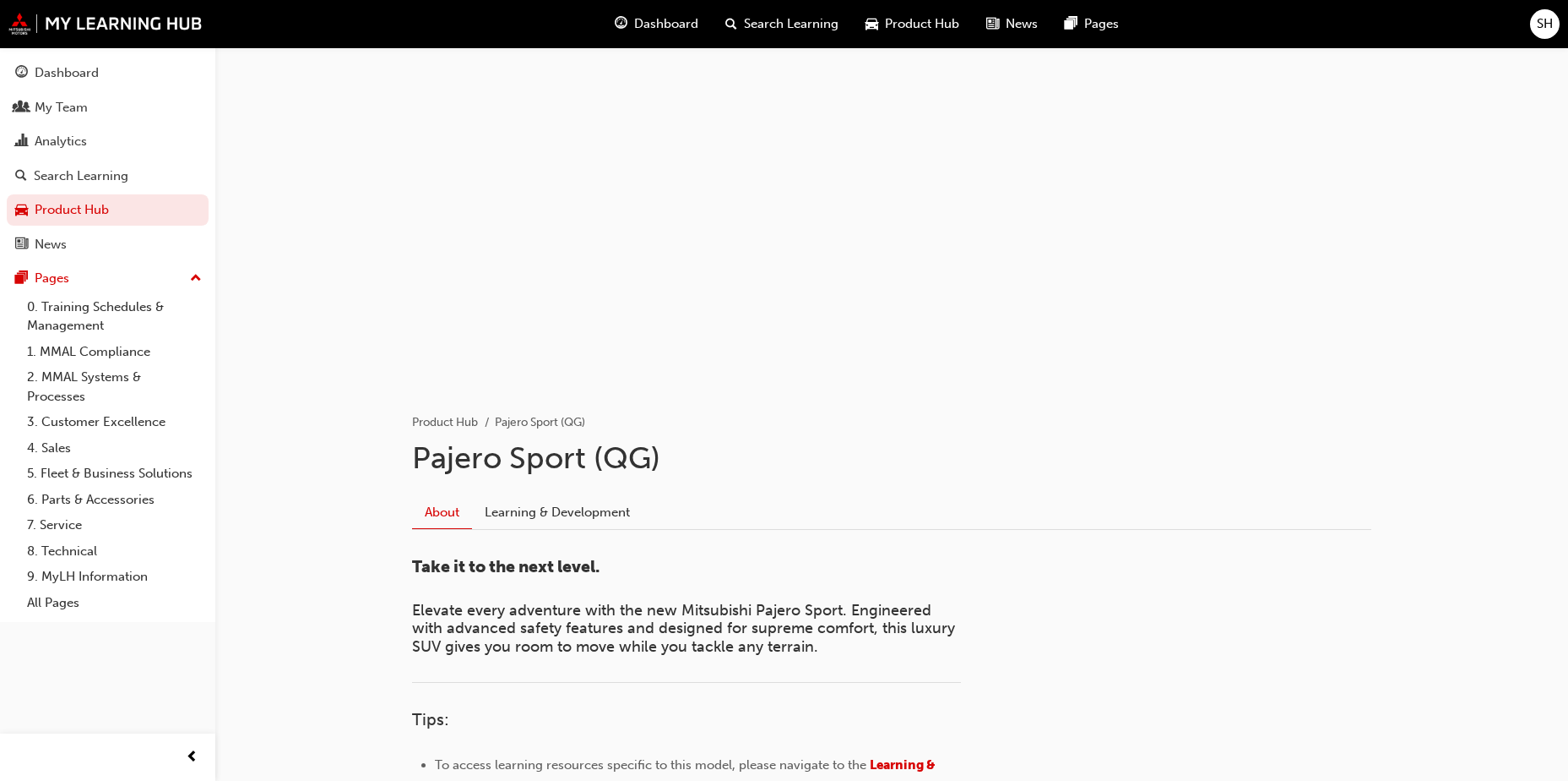
scroll to position [261, 0]
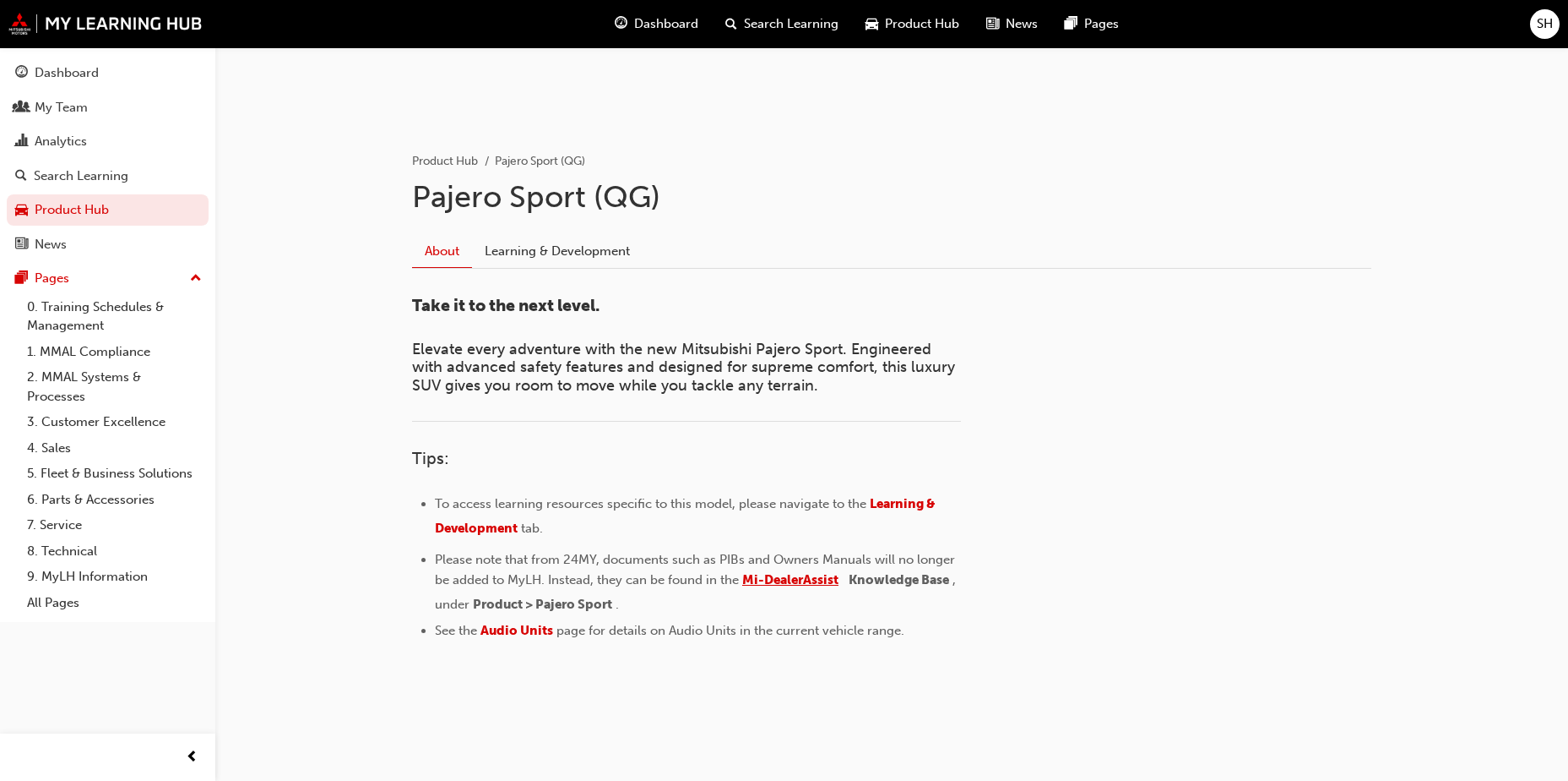
click at [787, 577] on span "Mi-DealerAssist" at bounding box center [790, 579] width 96 height 15
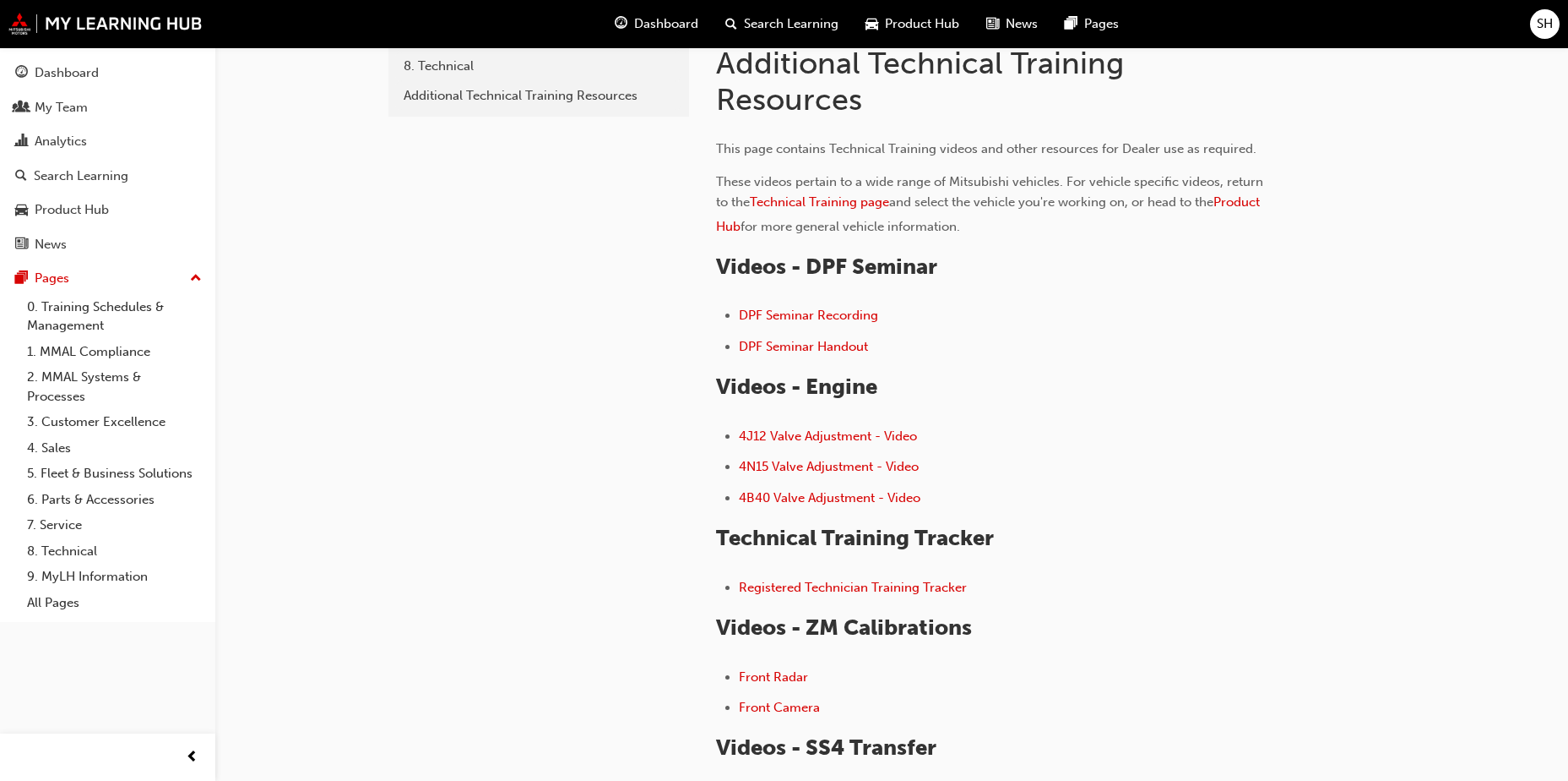
scroll to position [85, 0]
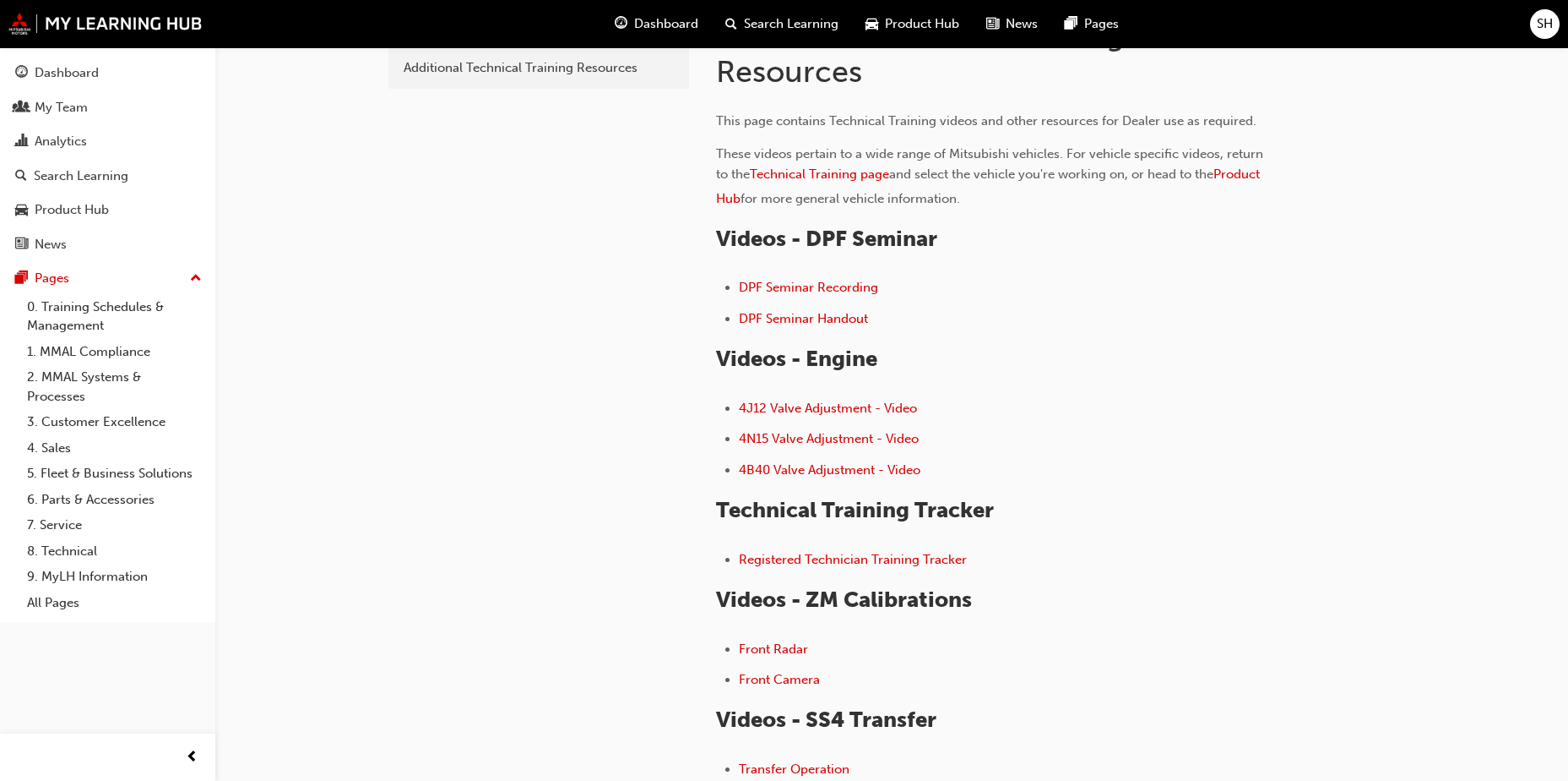
click at [921, 27] on span "Product Hub" at bounding box center [922, 24] width 74 height 19
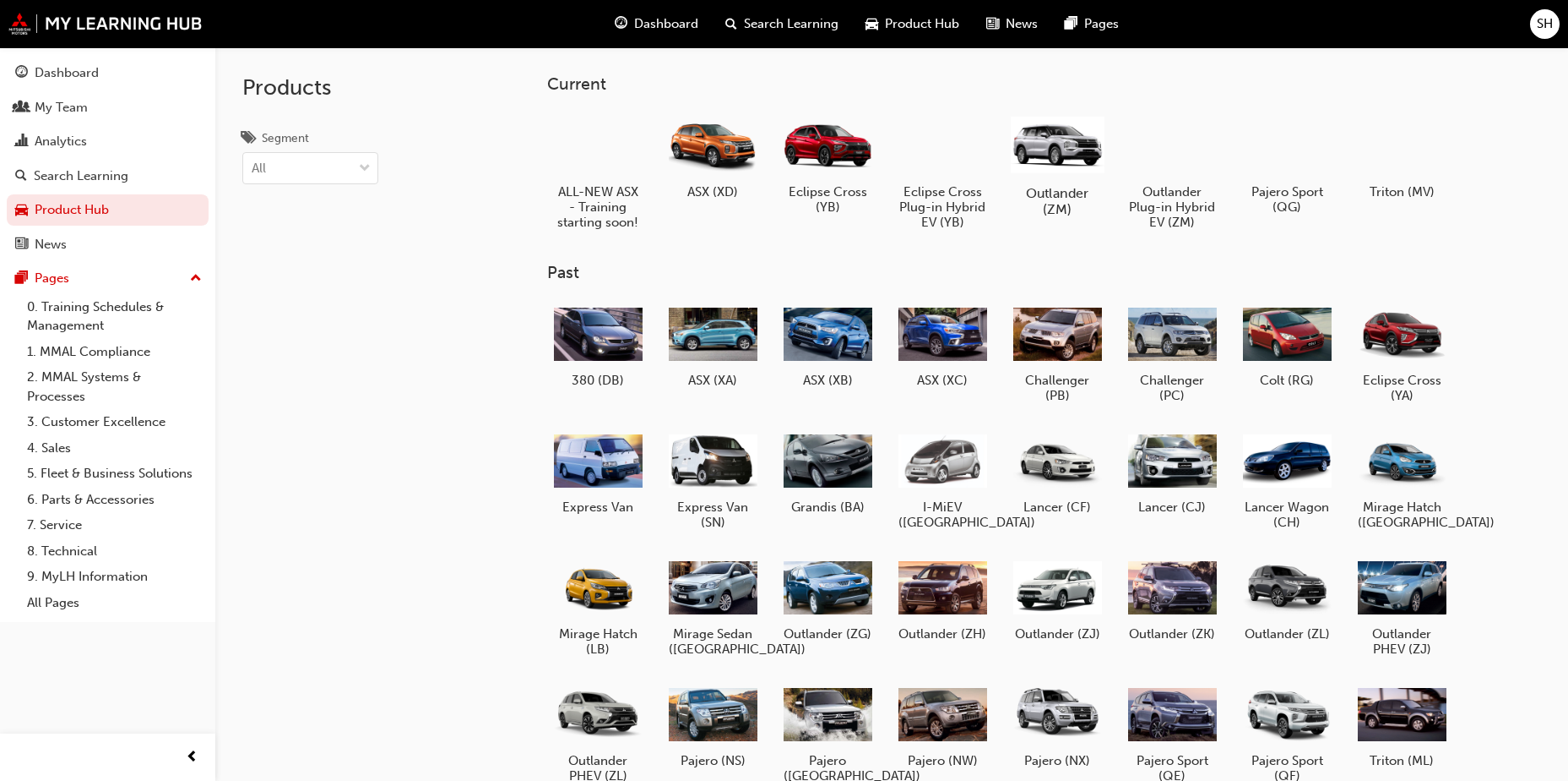
click at [1050, 162] on div at bounding box center [1057, 144] width 94 height 67
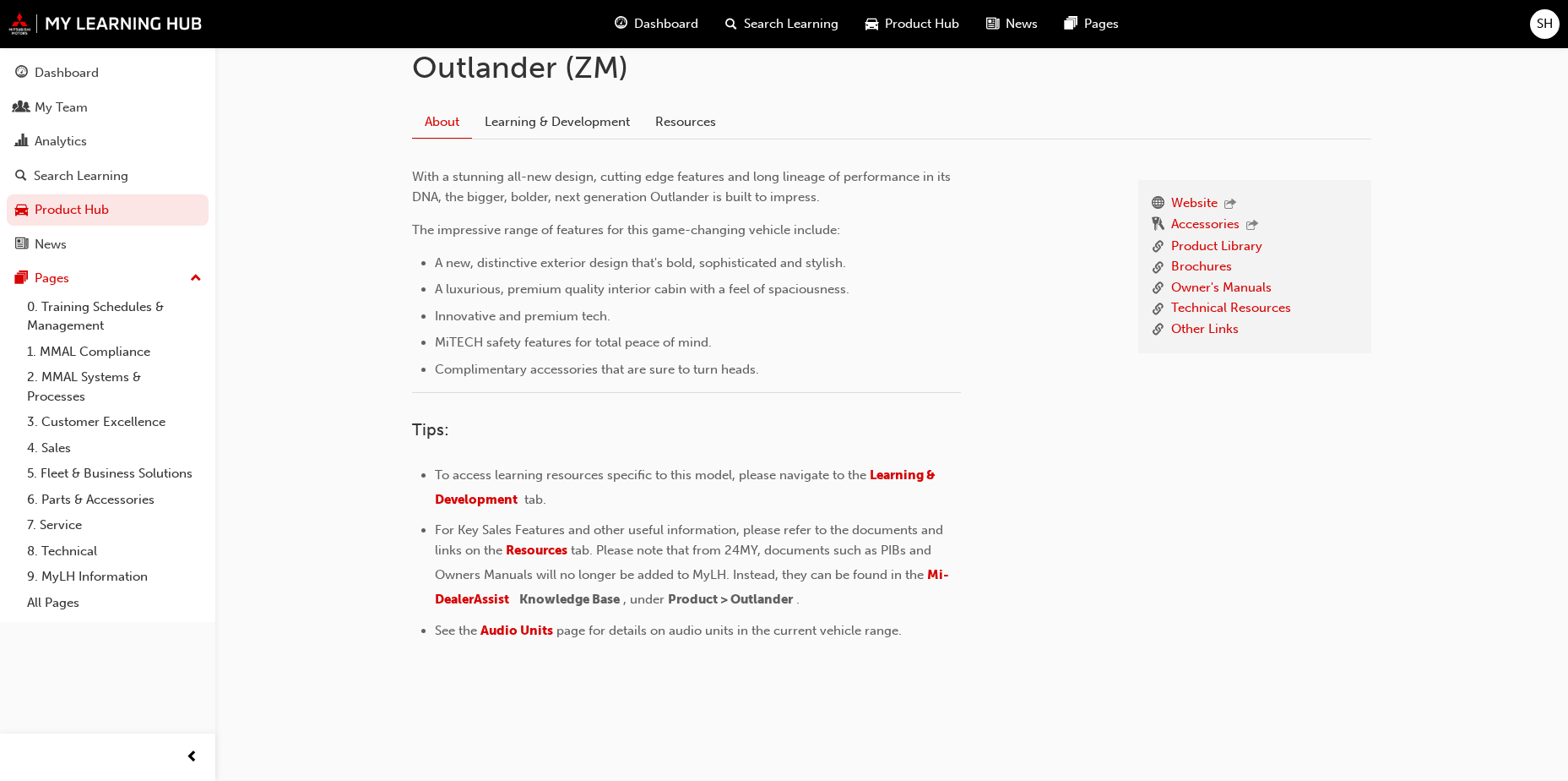
scroll to position [305, 0]
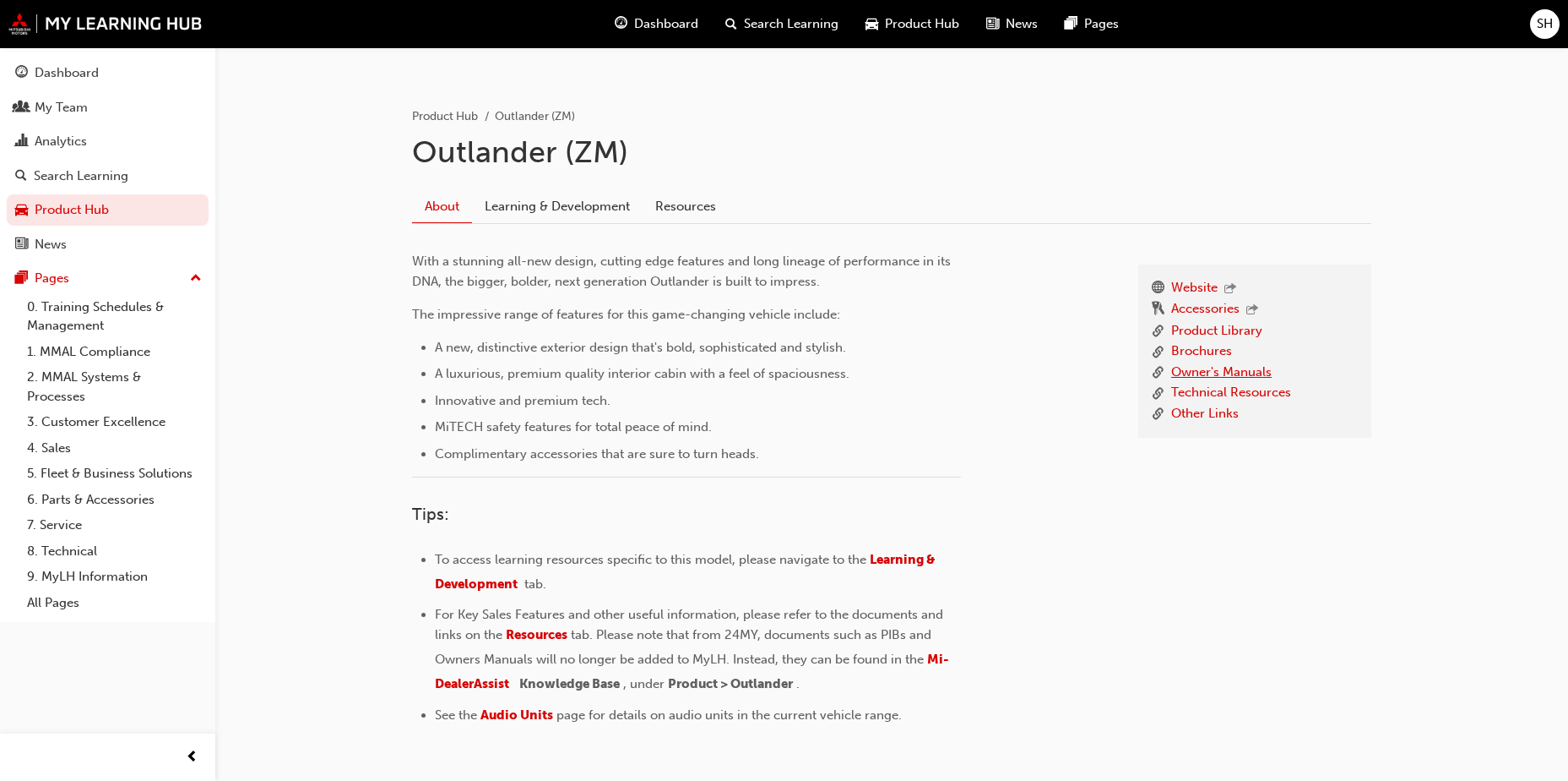
click at [1241, 373] on link "Owner's Manuals" at bounding box center [1222, 373] width 101 height 21
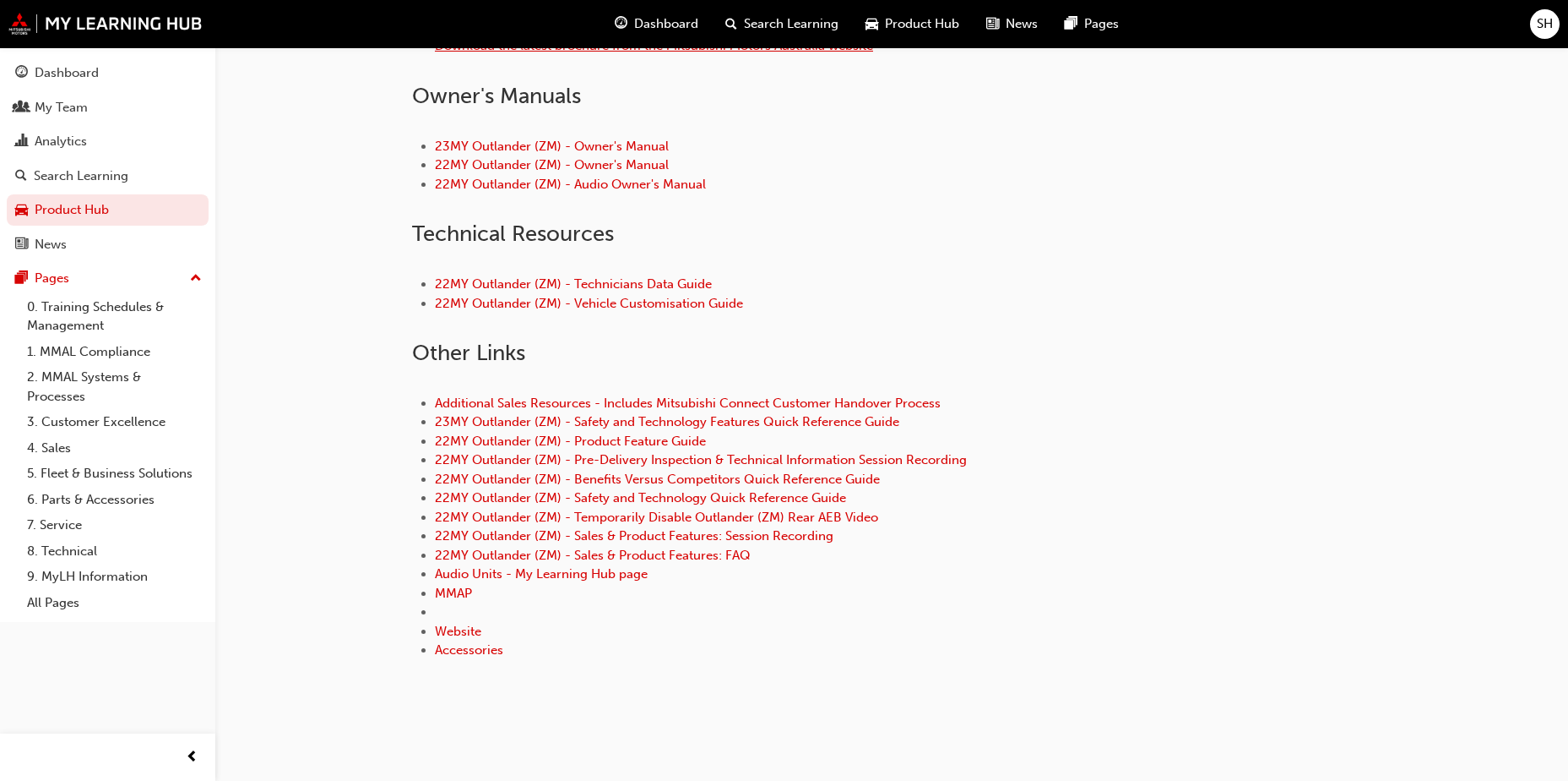
scroll to position [771, 0]
drag, startPoint x: 591, startPoint y: 572, endPoint x: 635, endPoint y: 686, distance: 122.2
click at [637, 690] on div "Product Hub Outlander (ZM) Outlander (ZM) About Learning & Development Resource…" at bounding box center [892, 176] width 1014 height 1124
click at [462, 589] on link "MMAP" at bounding box center [453, 591] width 37 height 15
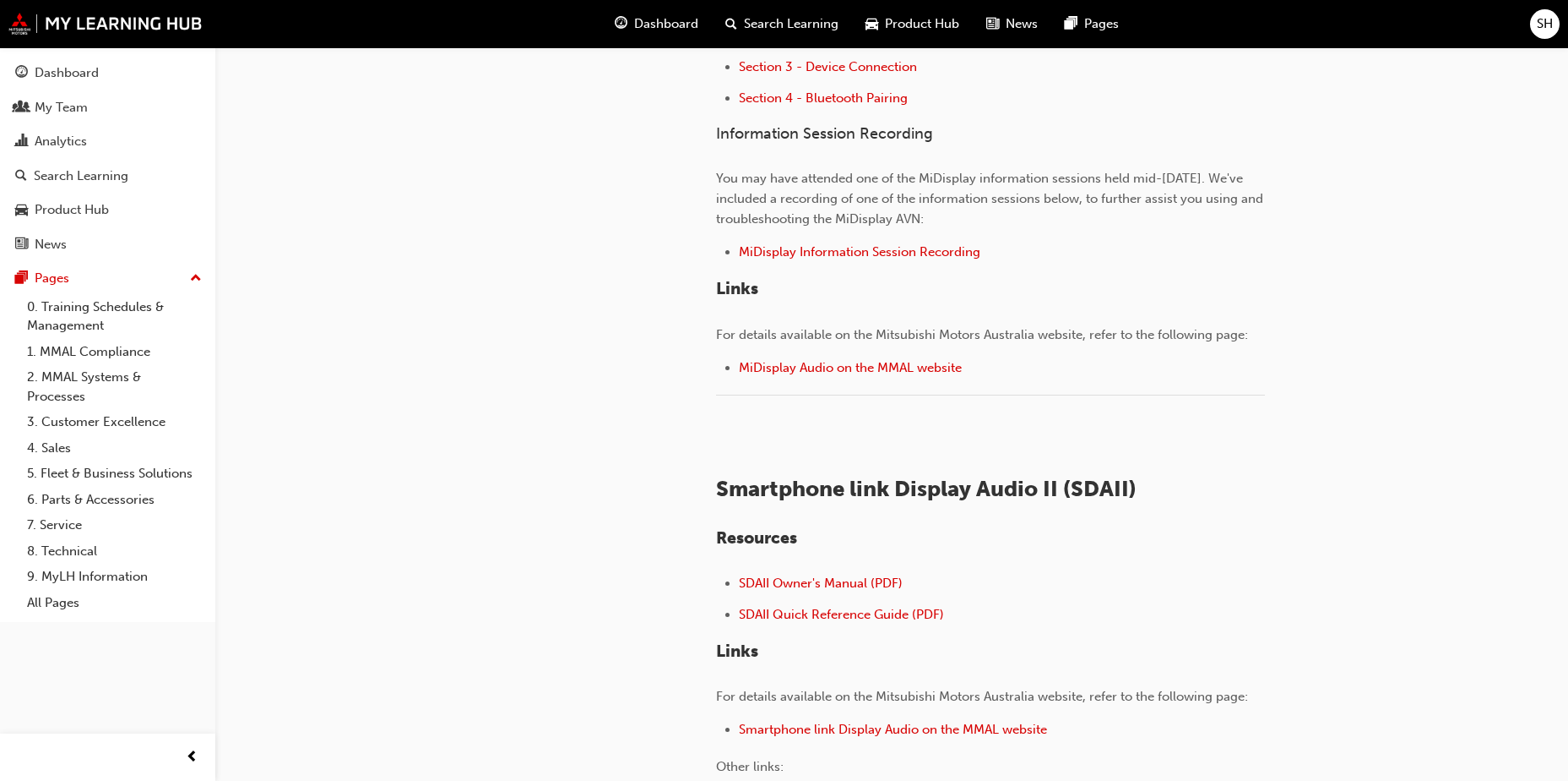
scroll to position [845, 0]
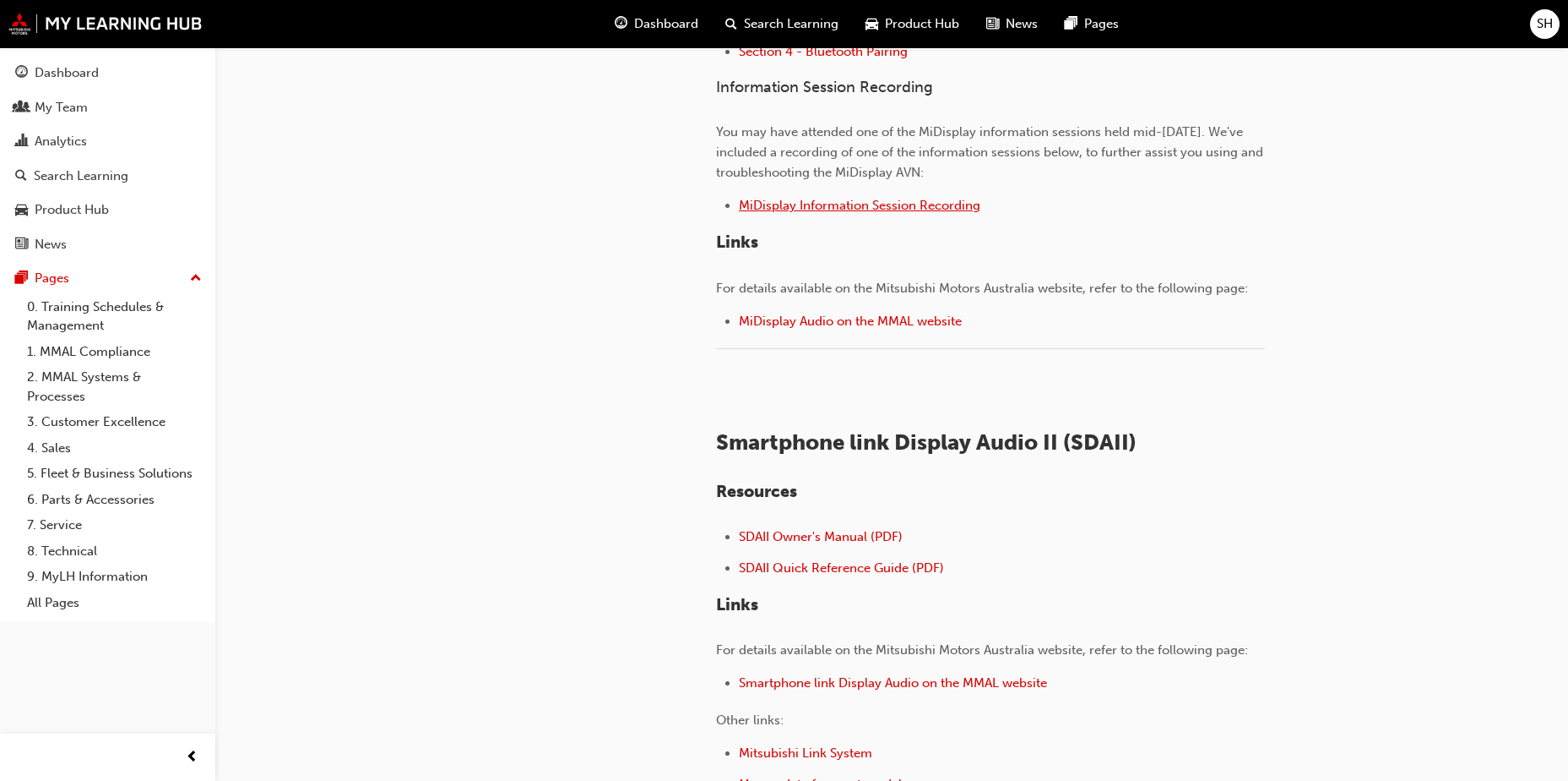
click at [891, 213] on span "MiDisplay Information Session Recording" at bounding box center [860, 205] width 242 height 15
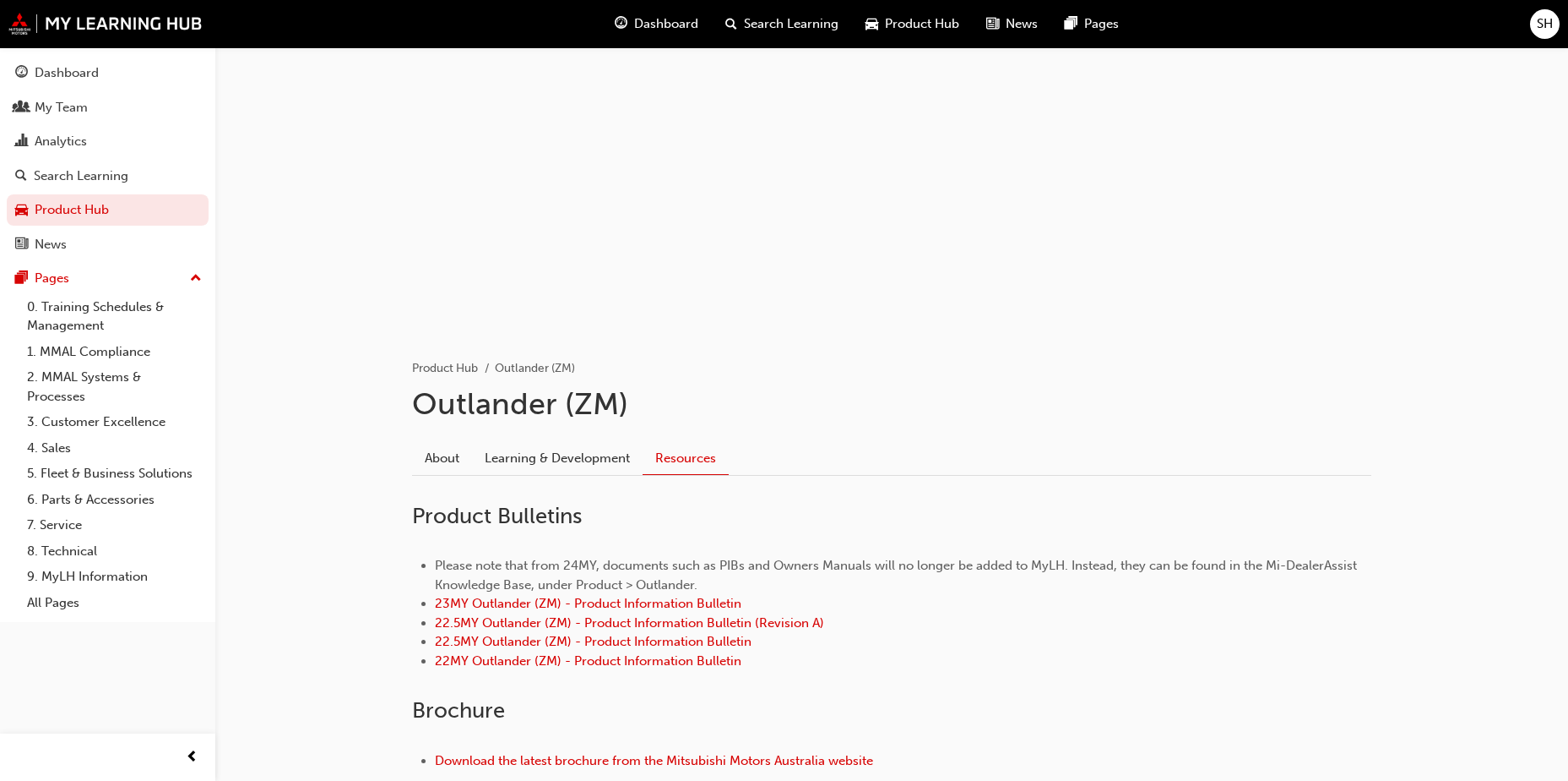
scroll to position [85, 0]
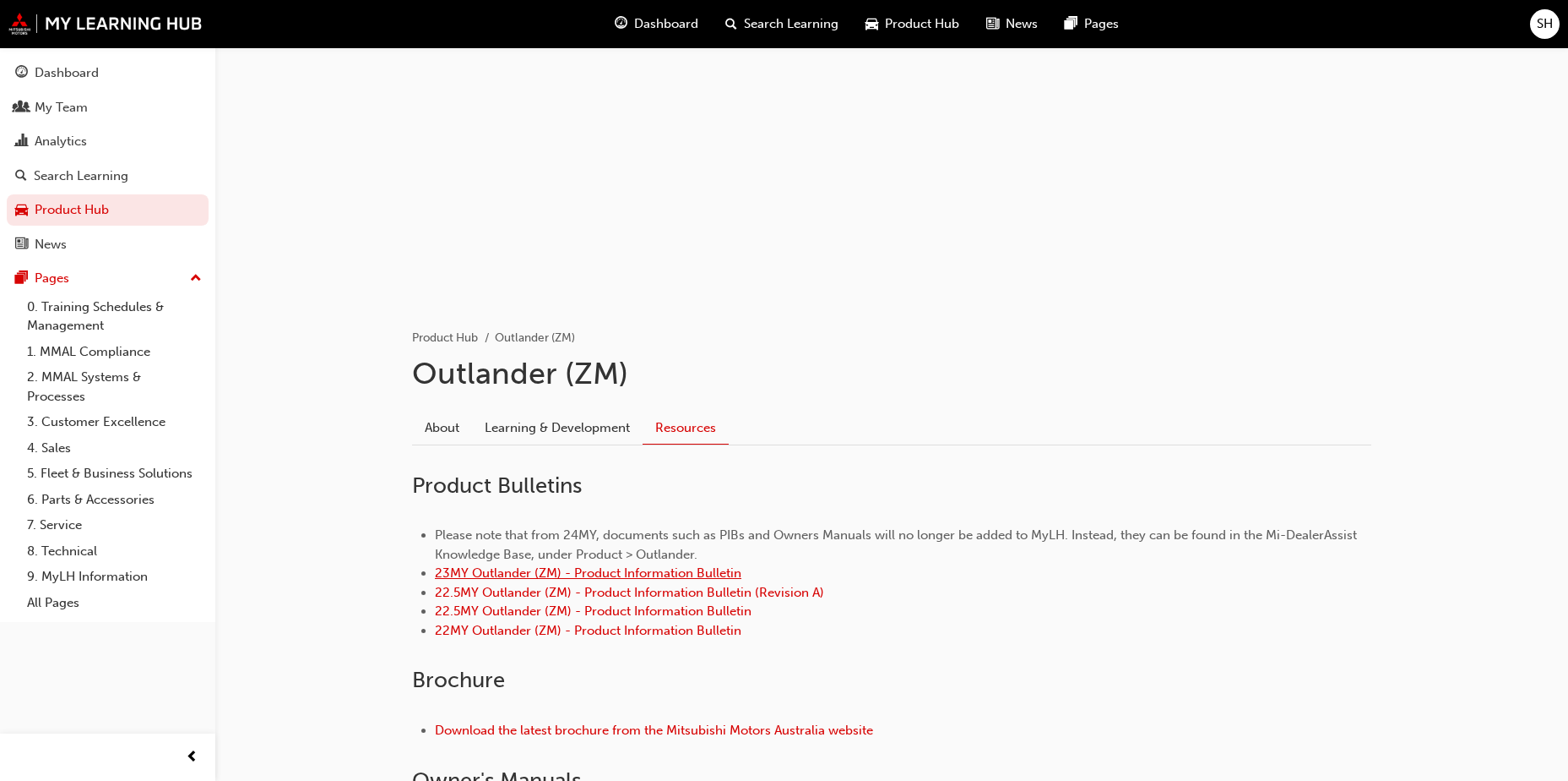
click at [687, 575] on link "23MY Outlander (ZM) - Product Information Bulletin" at bounding box center [588, 573] width 306 height 15
